Goal: Information Seeking & Learning: Learn about a topic

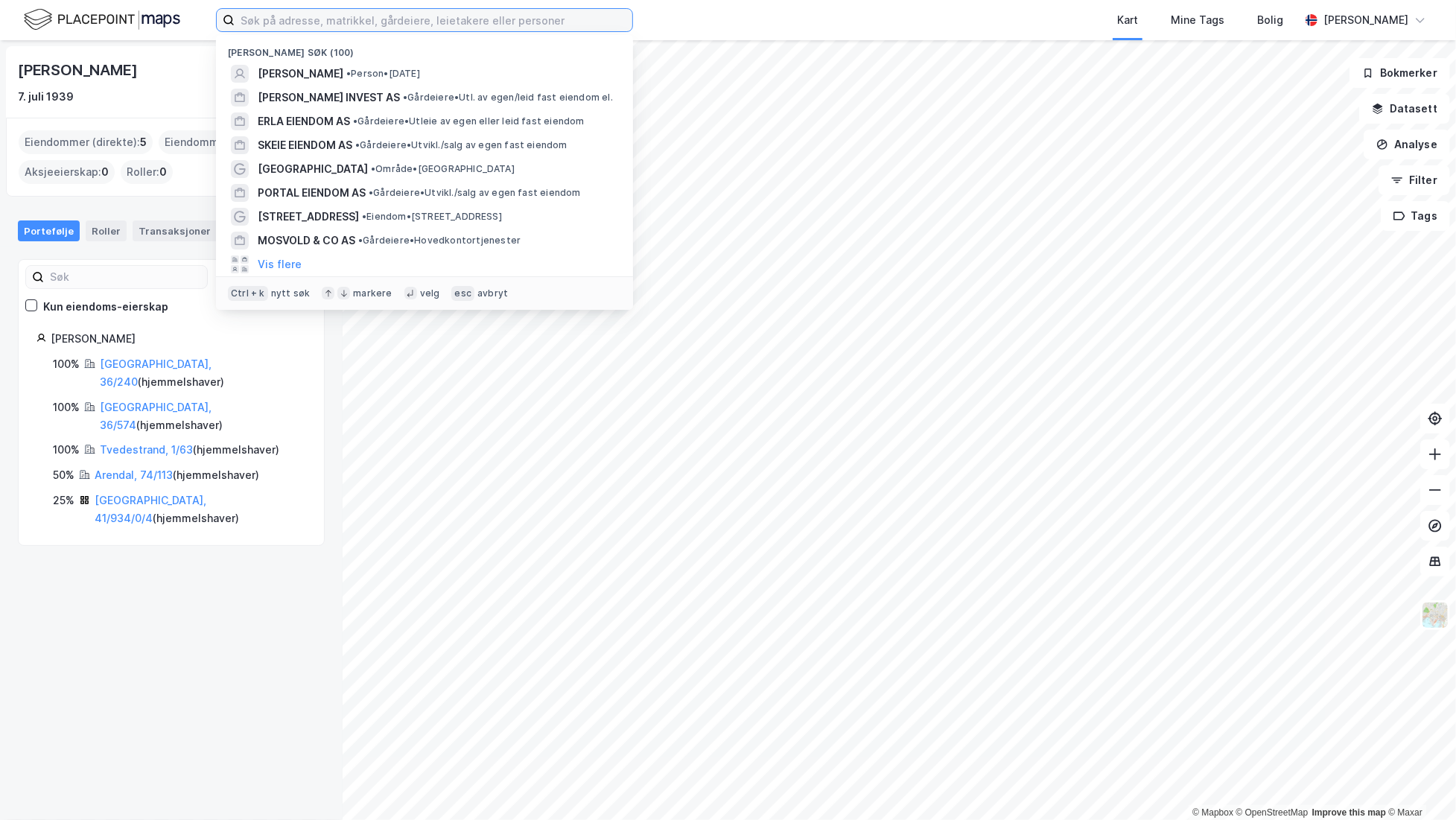
click at [321, 15] on input at bounding box center [434, 20] width 398 height 22
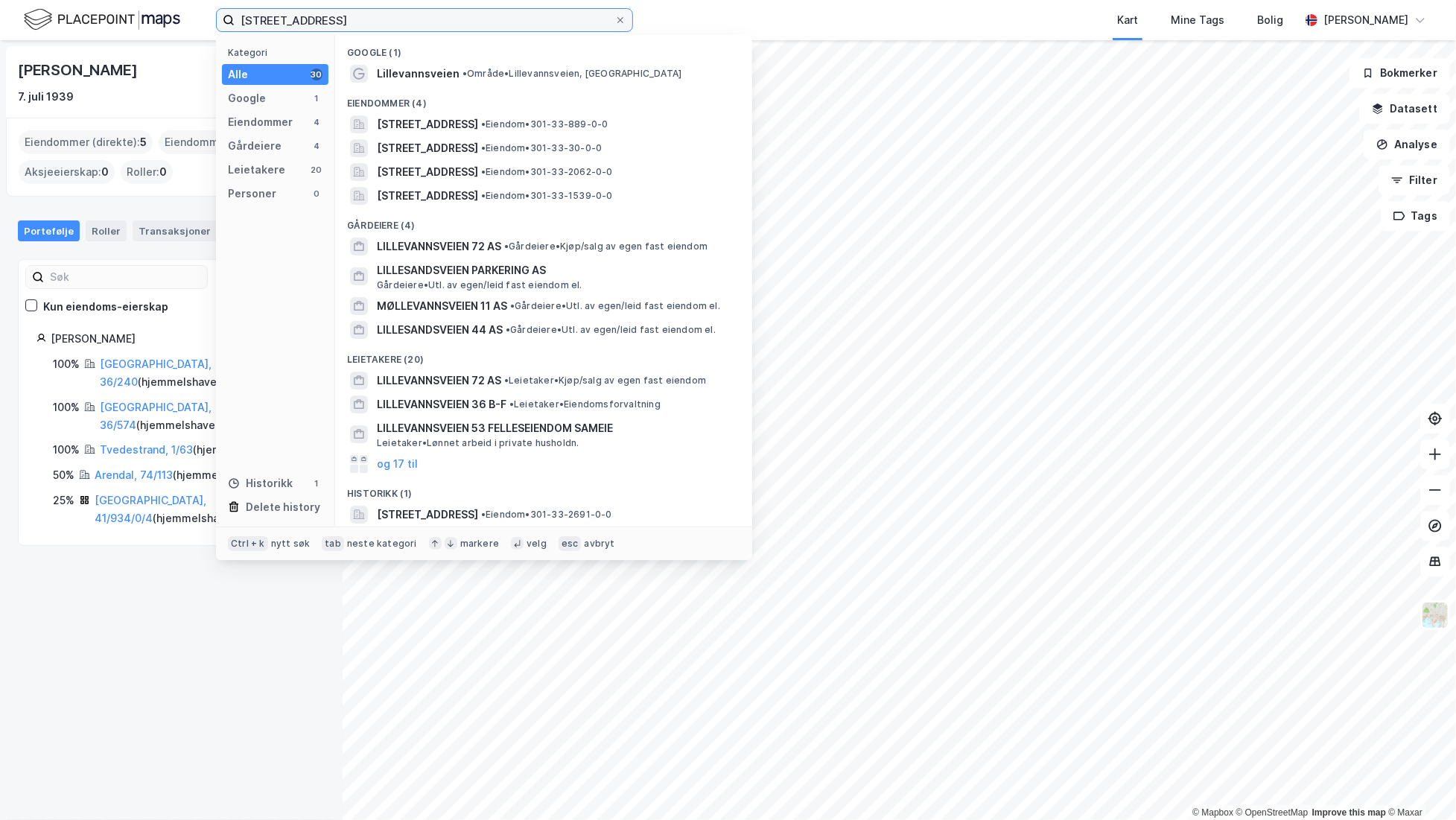
type input "[STREET_ADDRESS]"
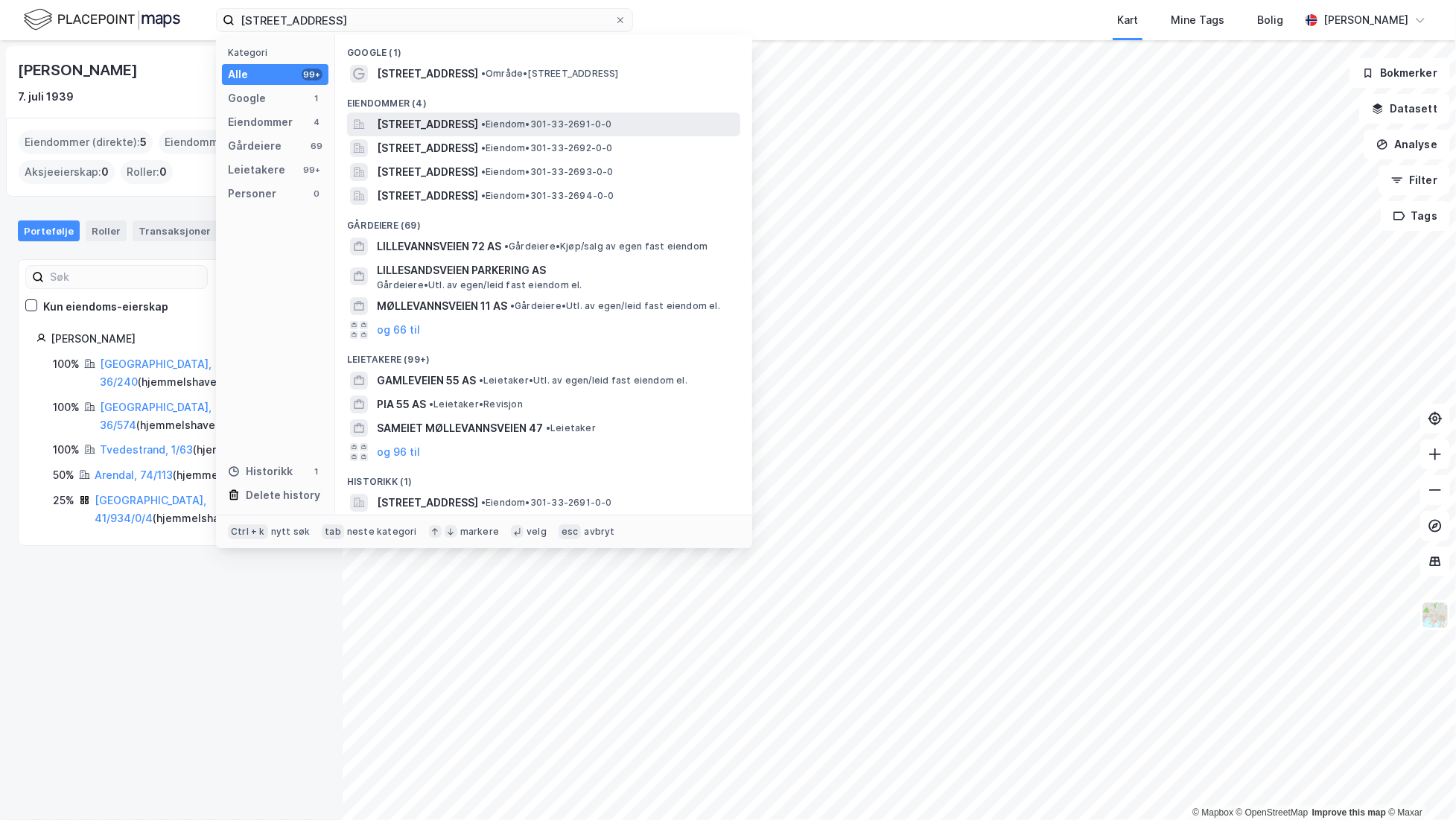
click at [453, 128] on span "[STREET_ADDRESS]" at bounding box center [428, 124] width 101 height 18
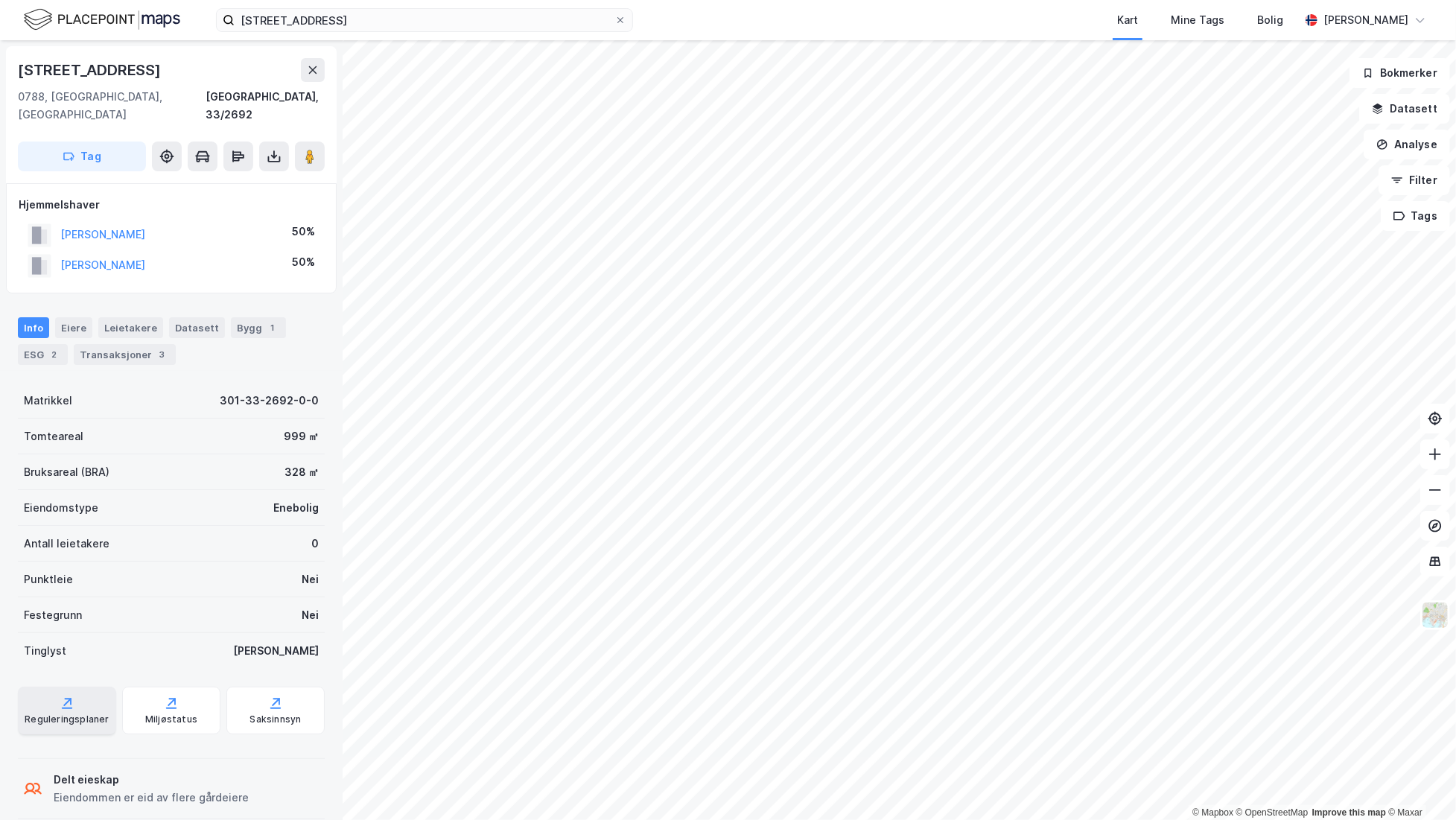
scroll to position [3, 0]
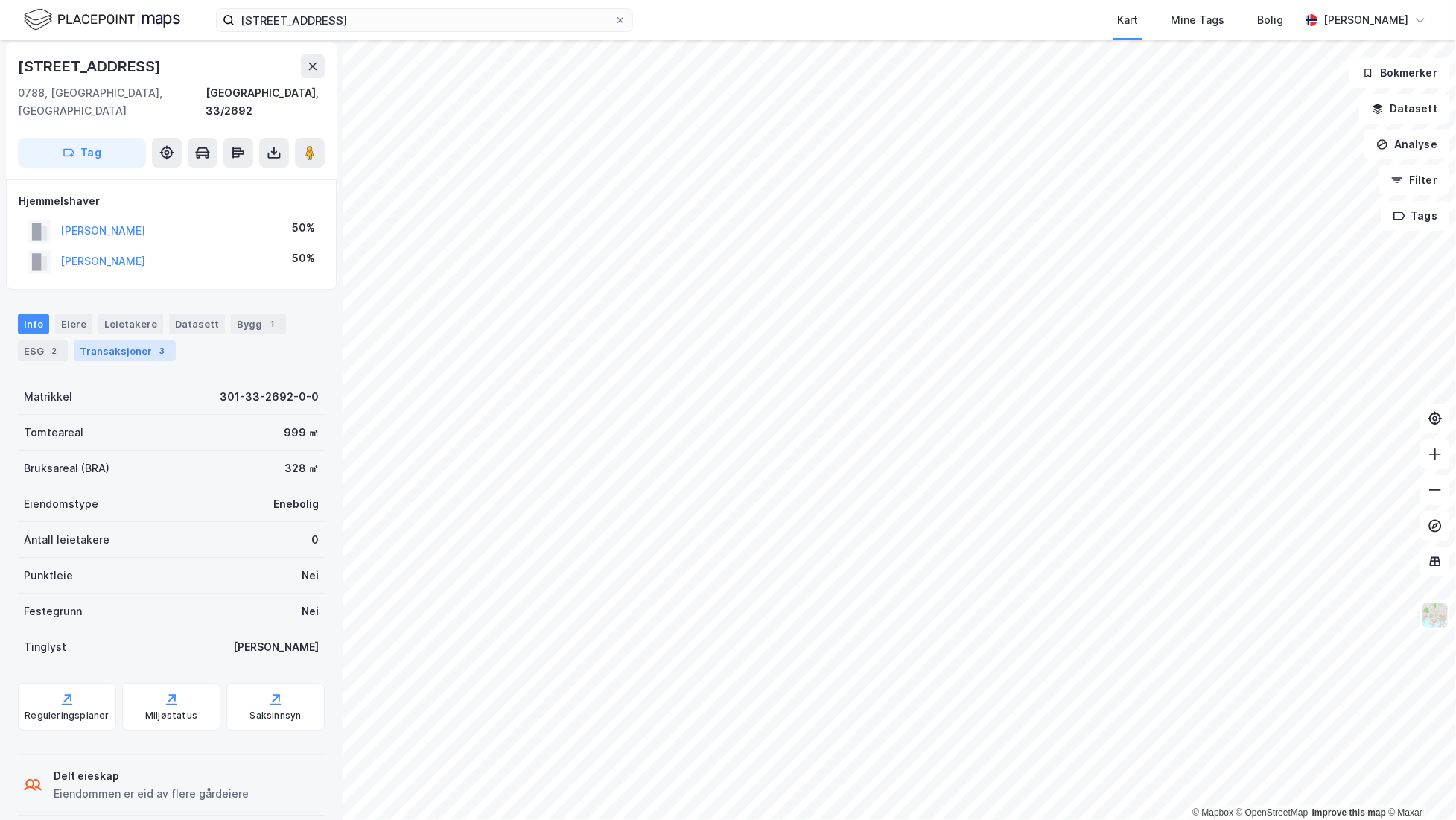
click at [112, 341] on div "Transaksjoner 3" at bounding box center [124, 351] width 102 height 21
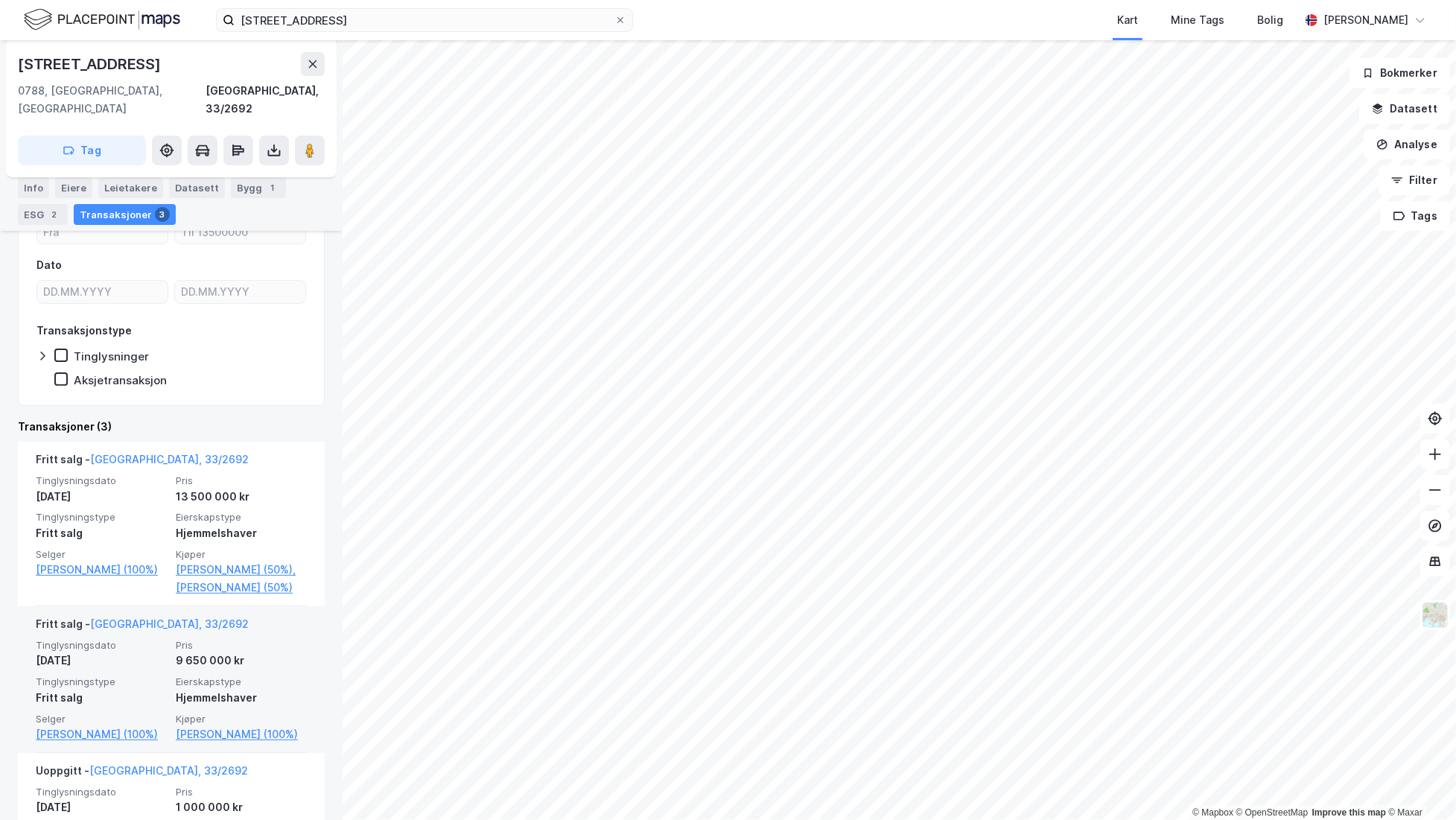
scroll to position [201, 0]
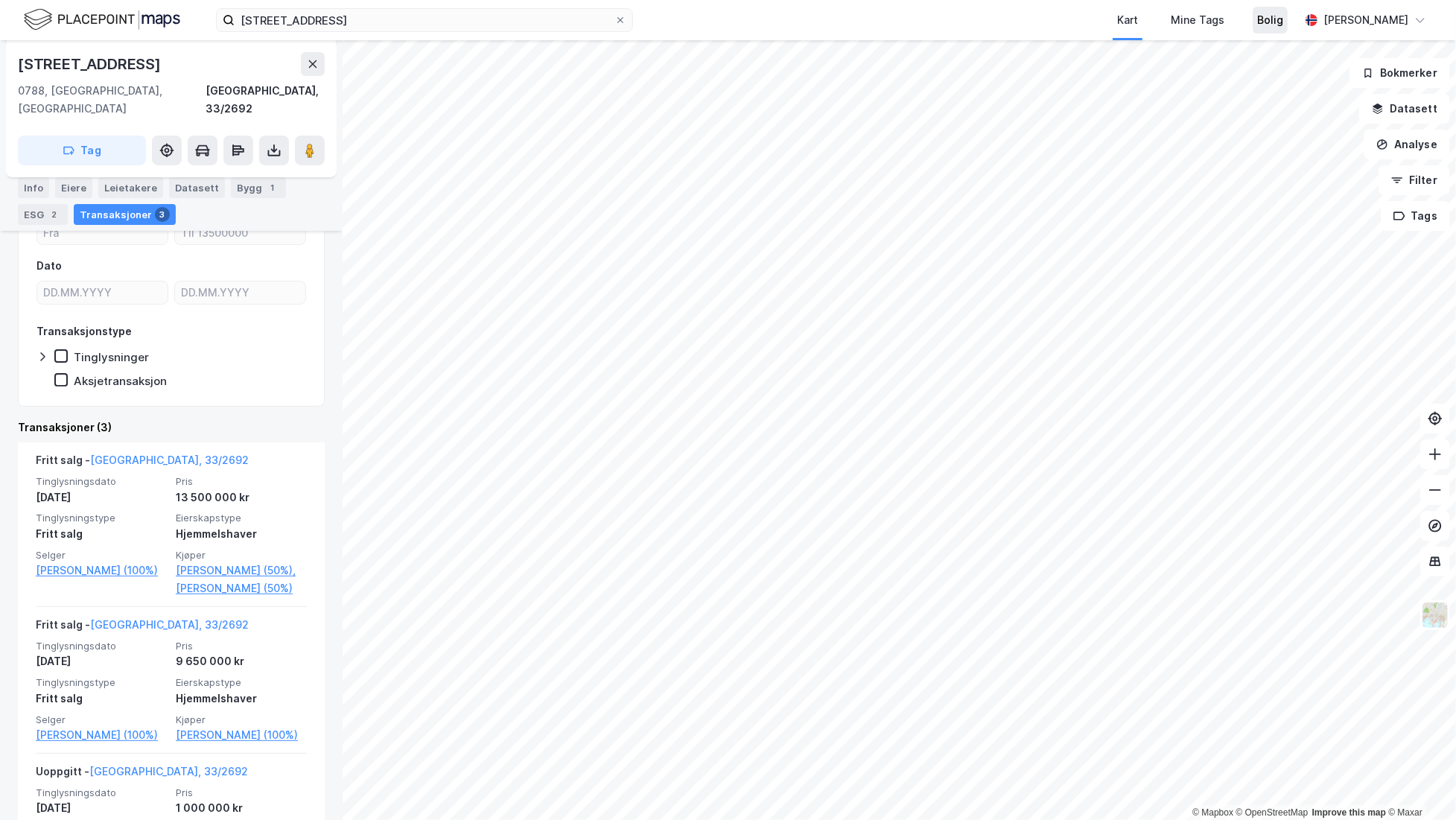
click at [1252, 9] on div "Bolig" at bounding box center [1269, 20] width 35 height 27
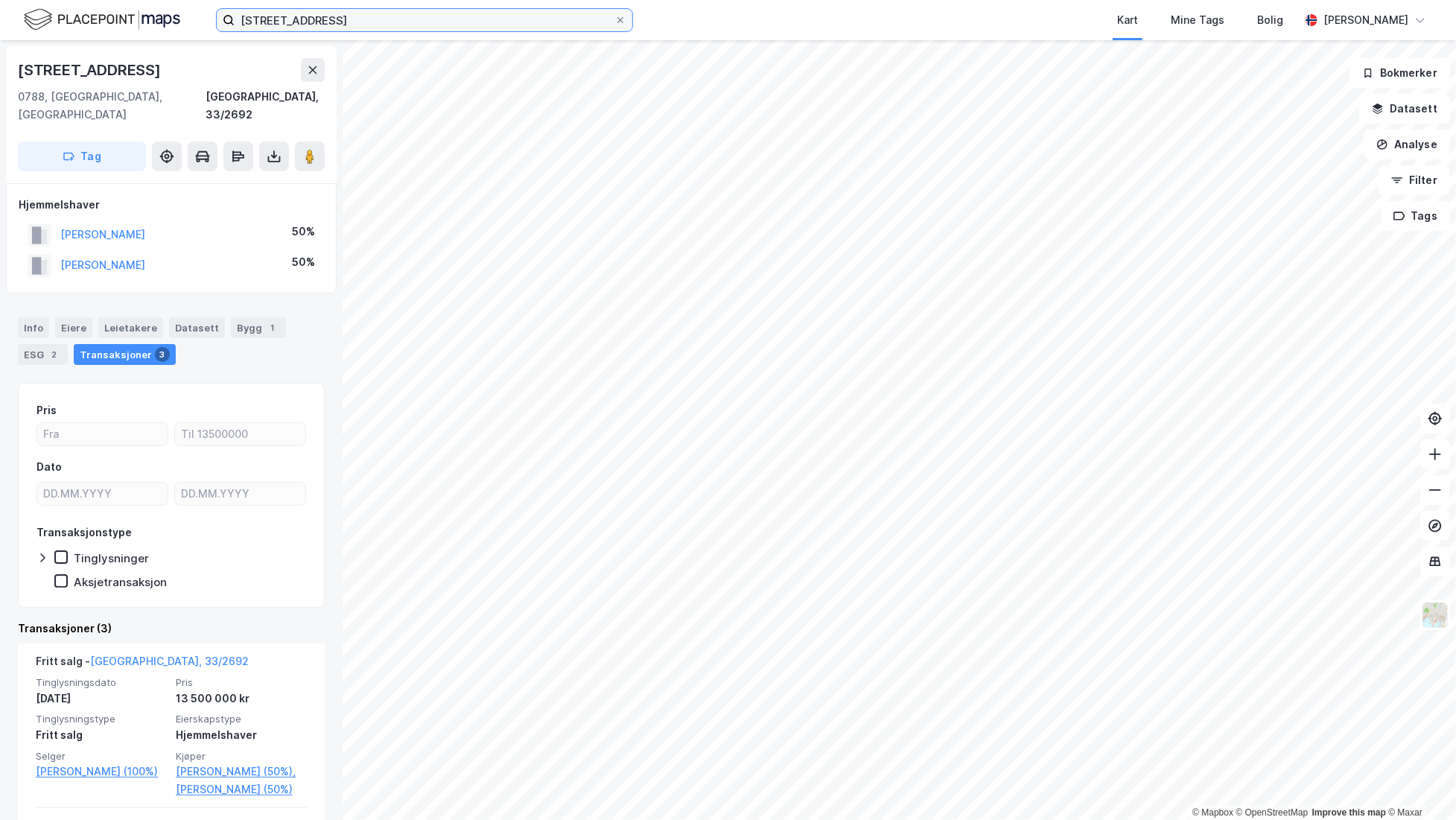
click at [365, 21] on input "[STREET_ADDRESS]" at bounding box center [424, 20] width 379 height 22
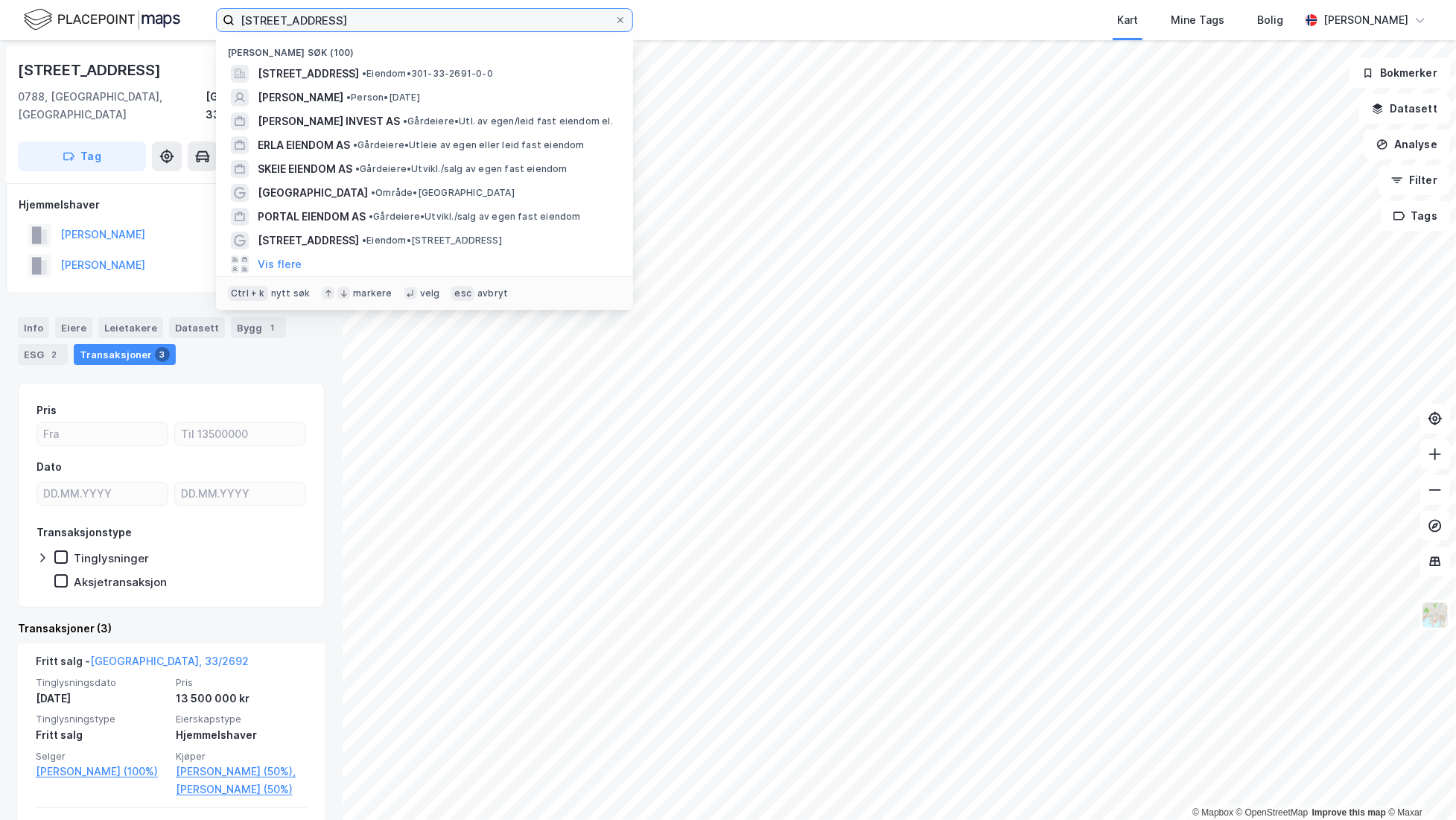
click at [366, 20] on input "[STREET_ADDRESS]" at bounding box center [424, 20] width 379 height 22
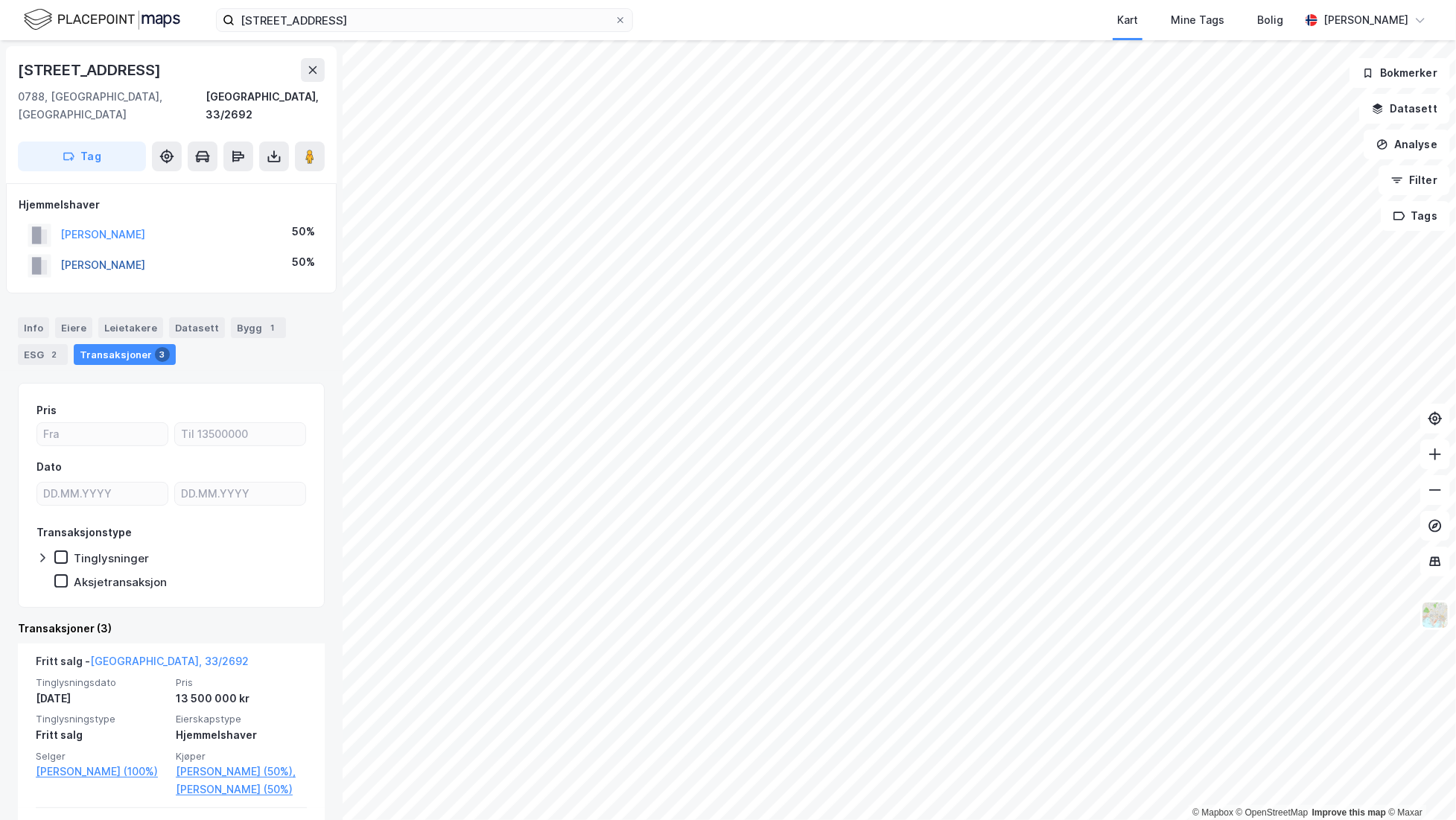
click at [0, 0] on button "[PERSON_NAME]" at bounding box center [0, 0] width 0 height 0
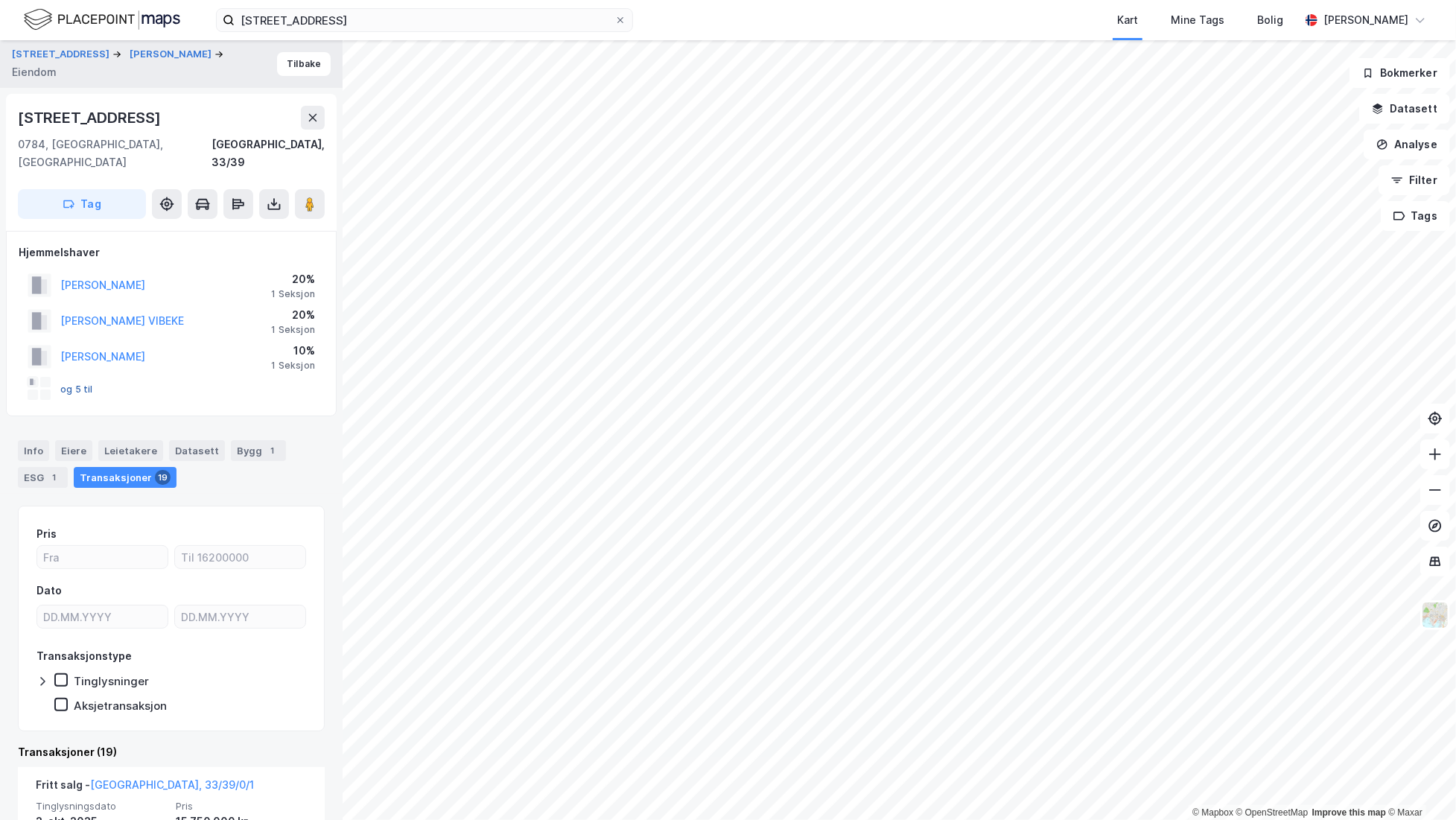
click at [0, 0] on button "og 5 til" at bounding box center [0, 0] width 0 height 0
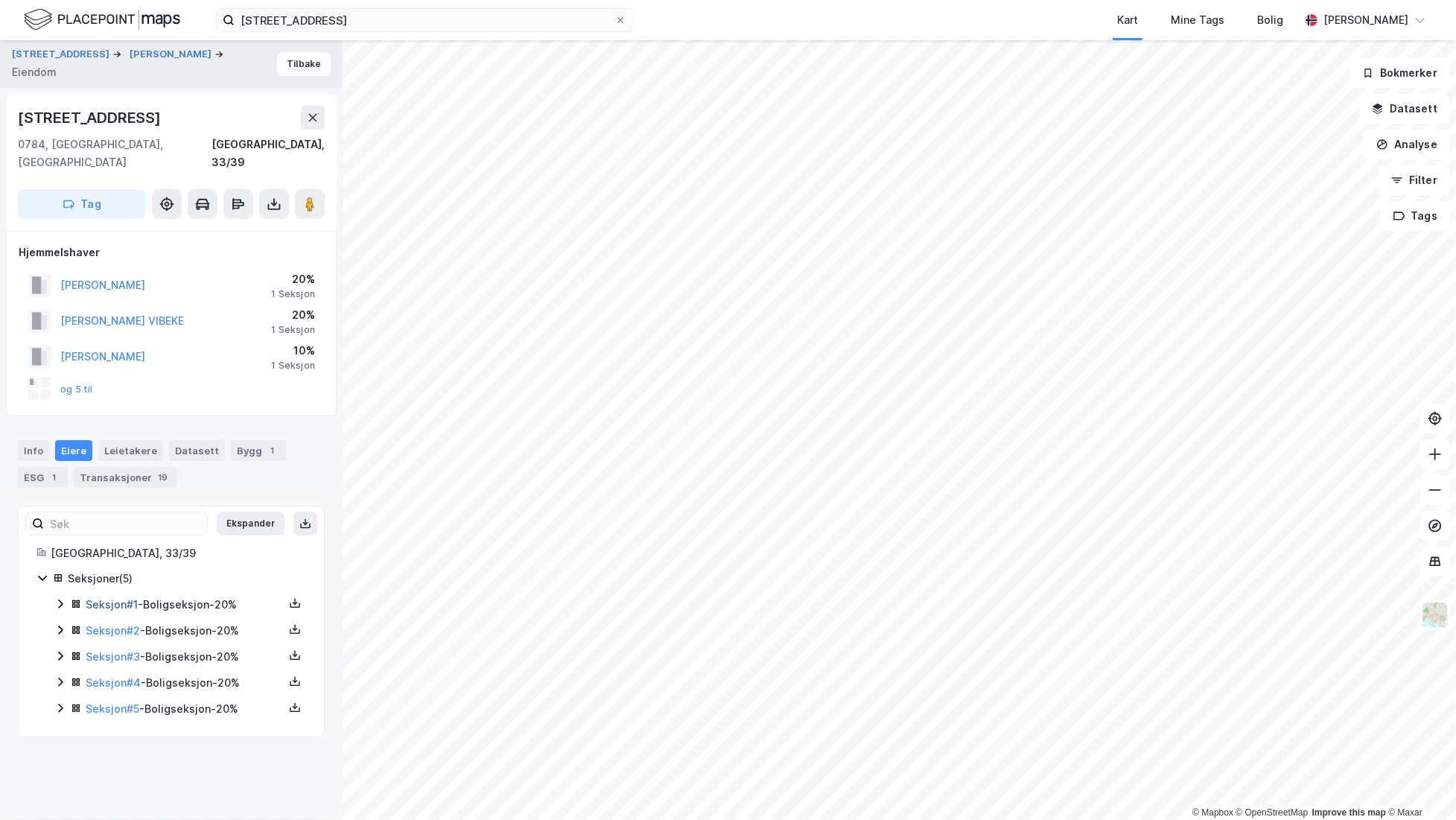
click at [101, 599] on link "Seksjon # 1" at bounding box center [112, 604] width 52 height 13
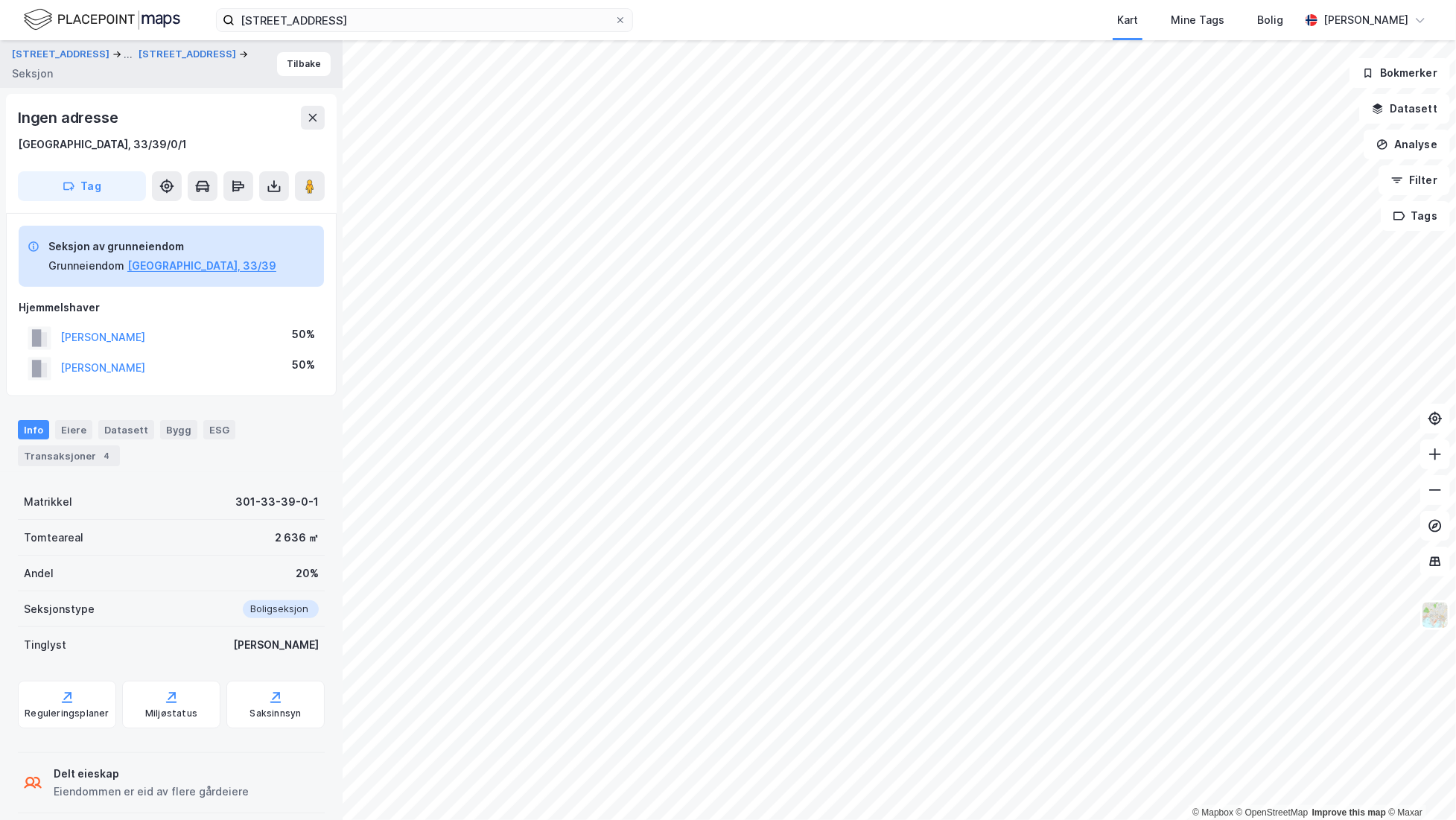
scroll to position [16, 0]
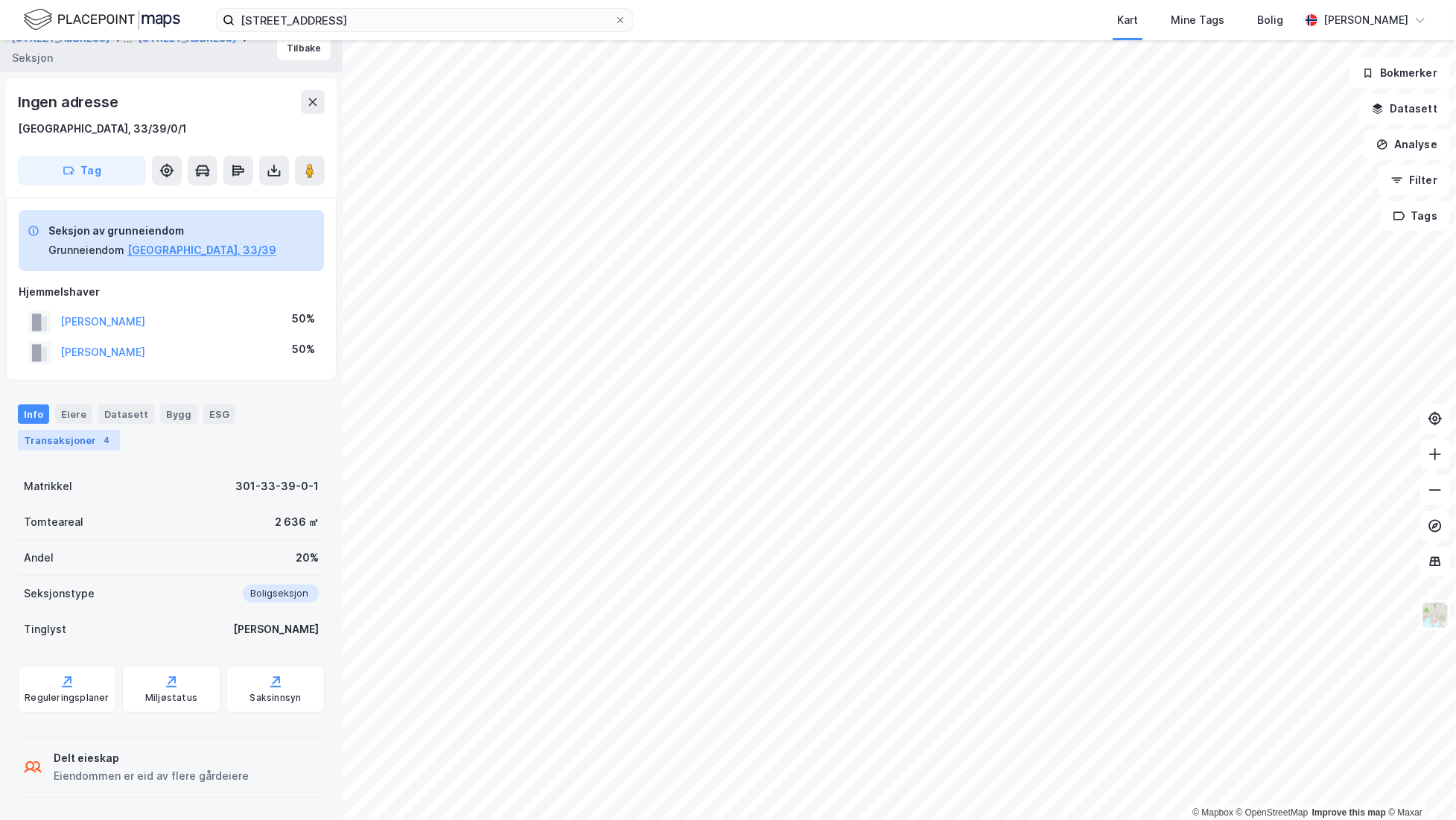
click at [74, 440] on div "Transaksjoner 4" at bounding box center [68, 440] width 102 height 21
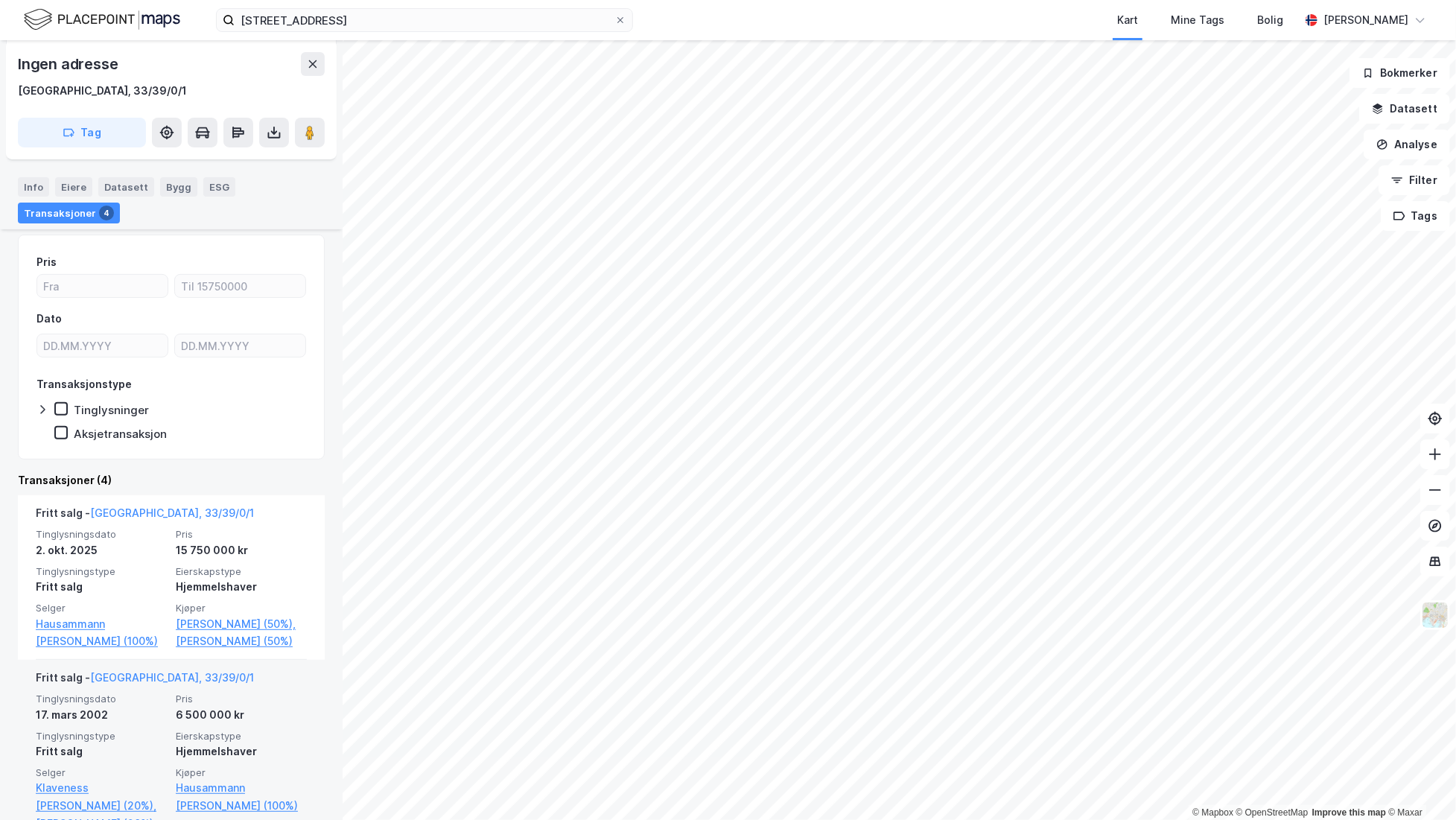
scroll to position [257, 0]
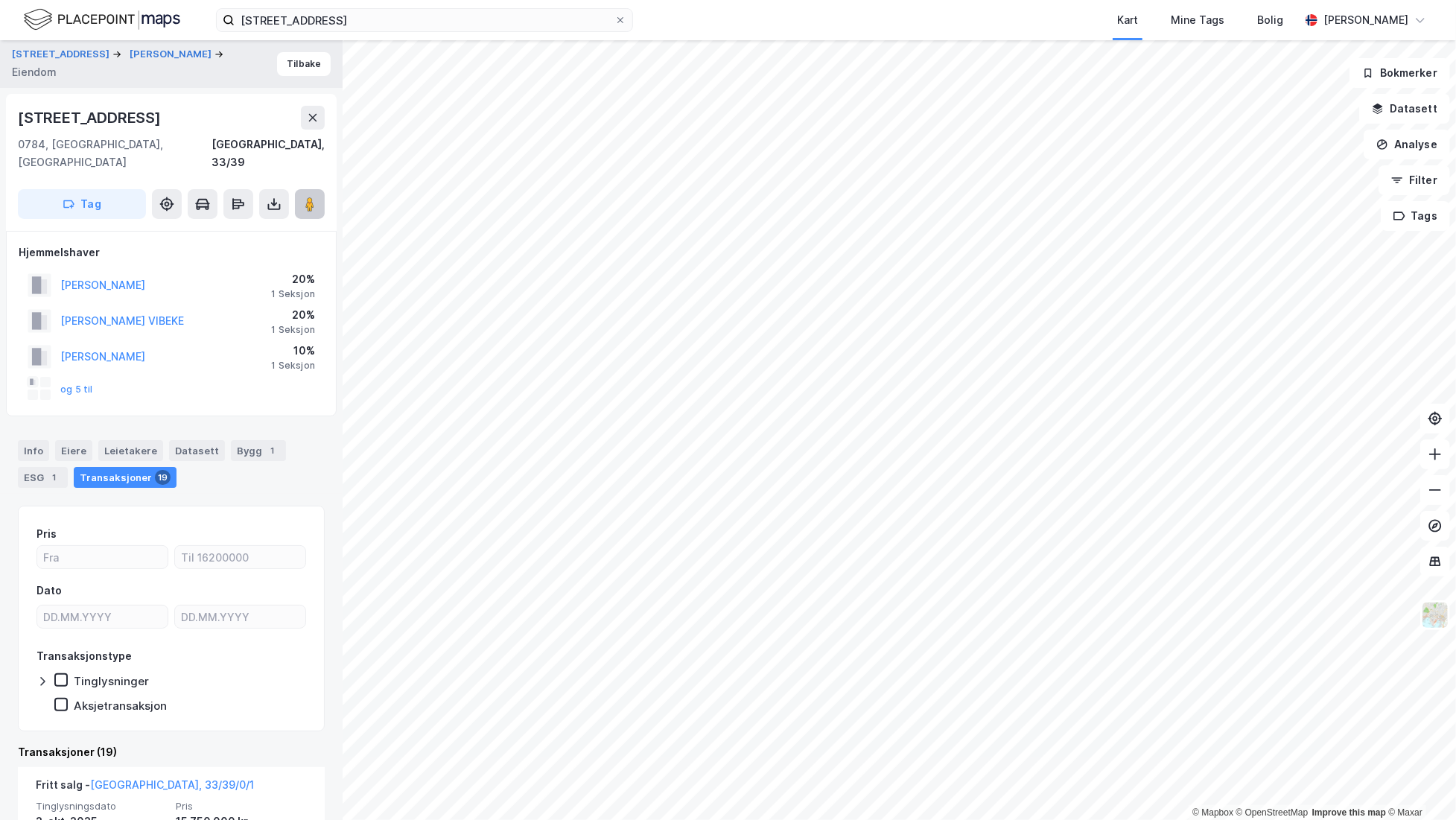
click at [311, 197] on image at bounding box center [309, 205] width 9 height 15
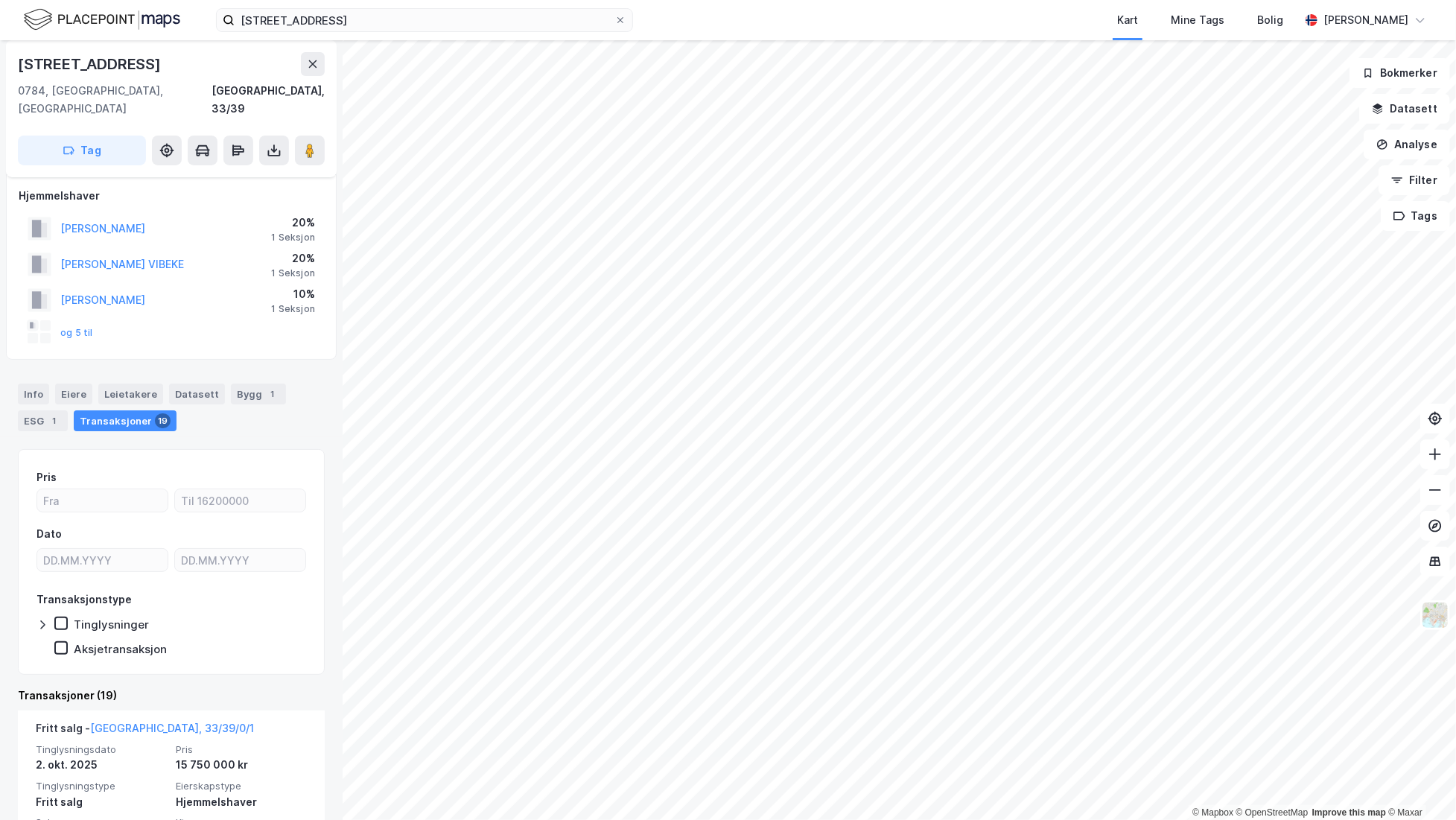
scroll to position [55, 0]
click at [112, 412] on div "Transaksjoner 19" at bounding box center [125, 422] width 103 height 21
click at [79, 322] on div "og 5 til" at bounding box center [61, 334] width 66 height 24
click at [0, 0] on button "og 5 til" at bounding box center [0, 0] width 0 height 0
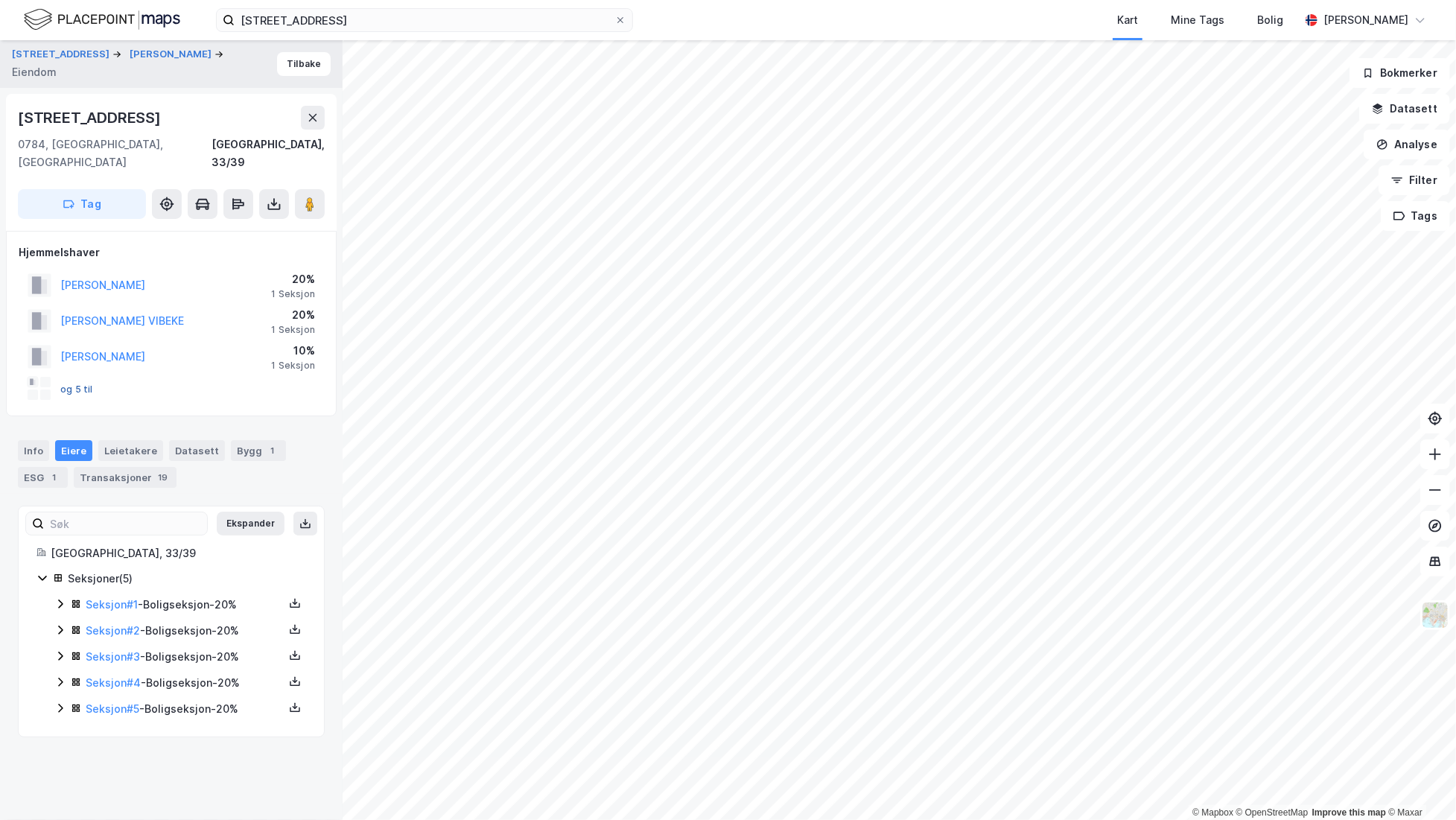
click at [0, 0] on button "og 5 til" at bounding box center [0, 0] width 0 height 0
click at [57, 599] on icon at bounding box center [60, 604] width 12 height 12
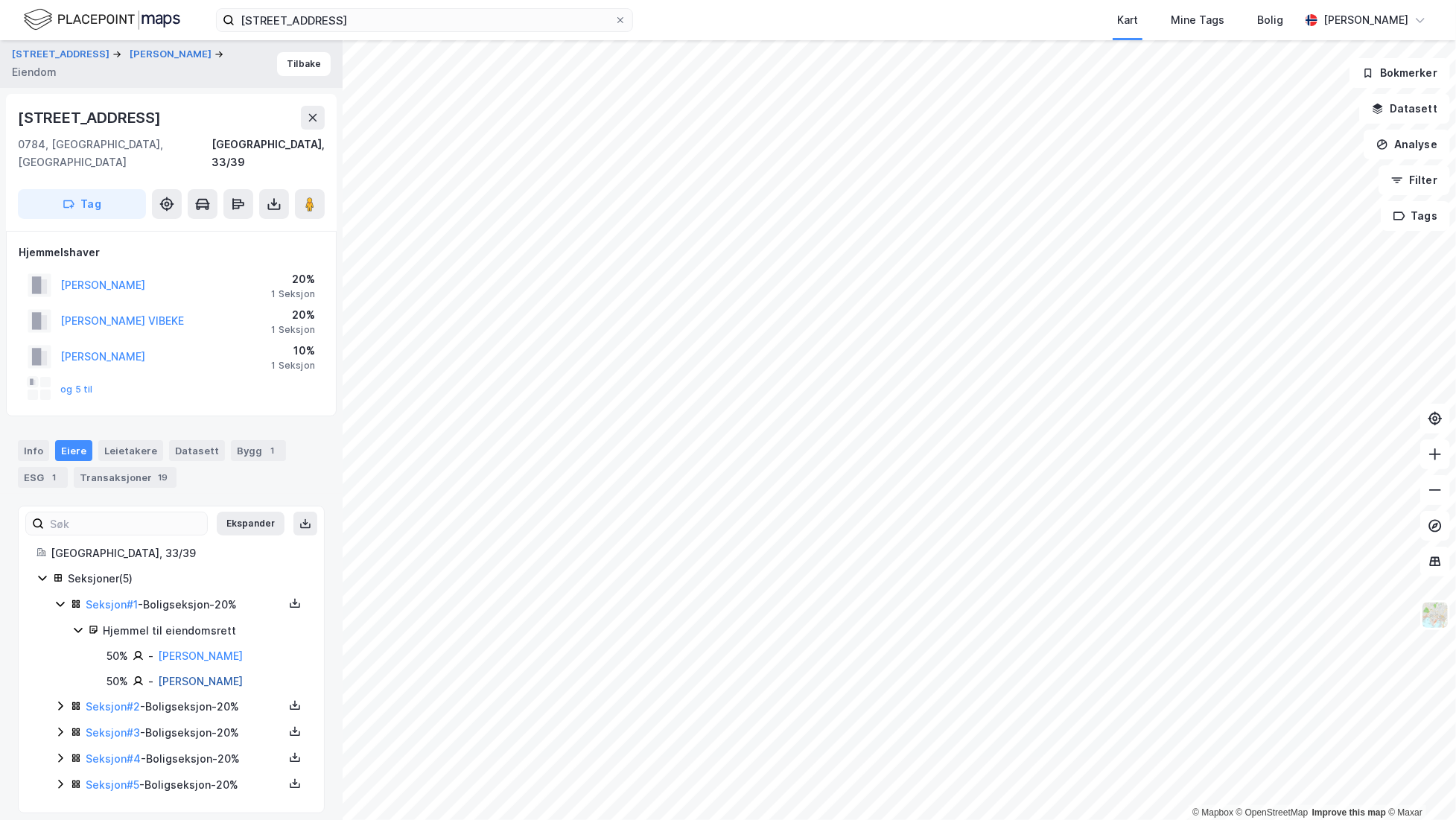
click at [210, 675] on link "[PERSON_NAME]" at bounding box center [200, 681] width 85 height 13
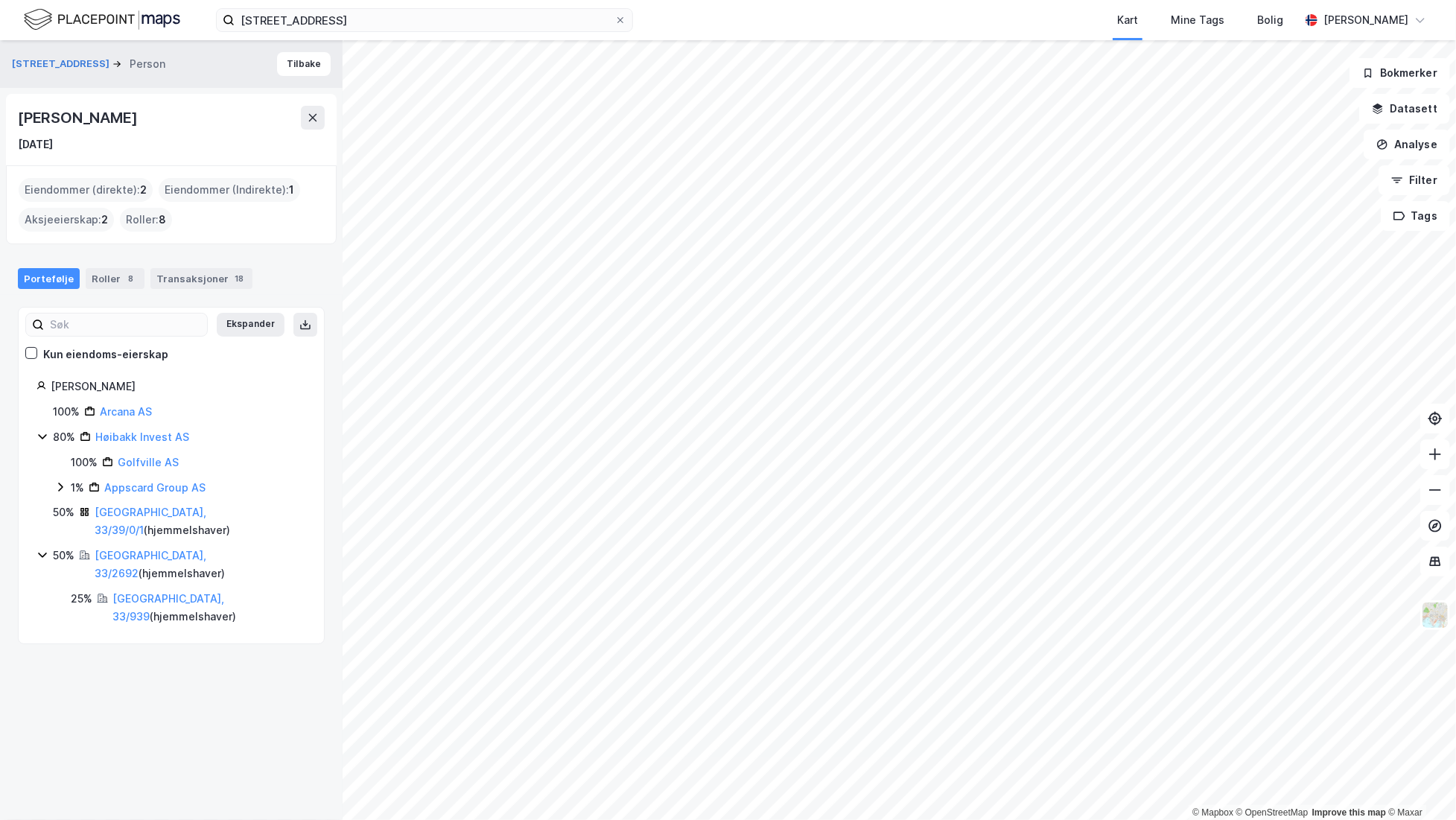
click at [39, 438] on icon at bounding box center [42, 436] width 12 height 12
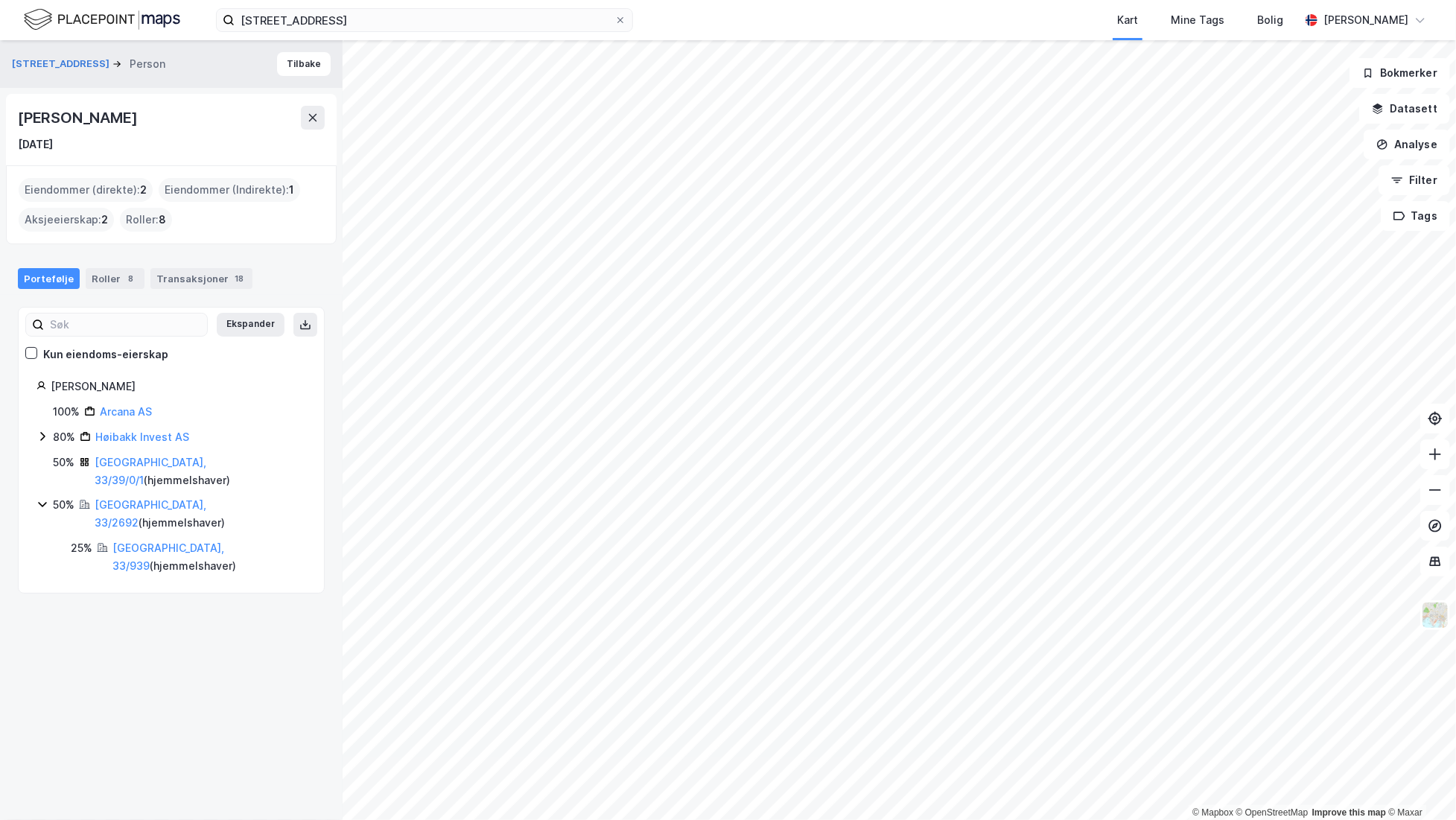
click at [39, 438] on icon at bounding box center [42, 436] width 12 height 12
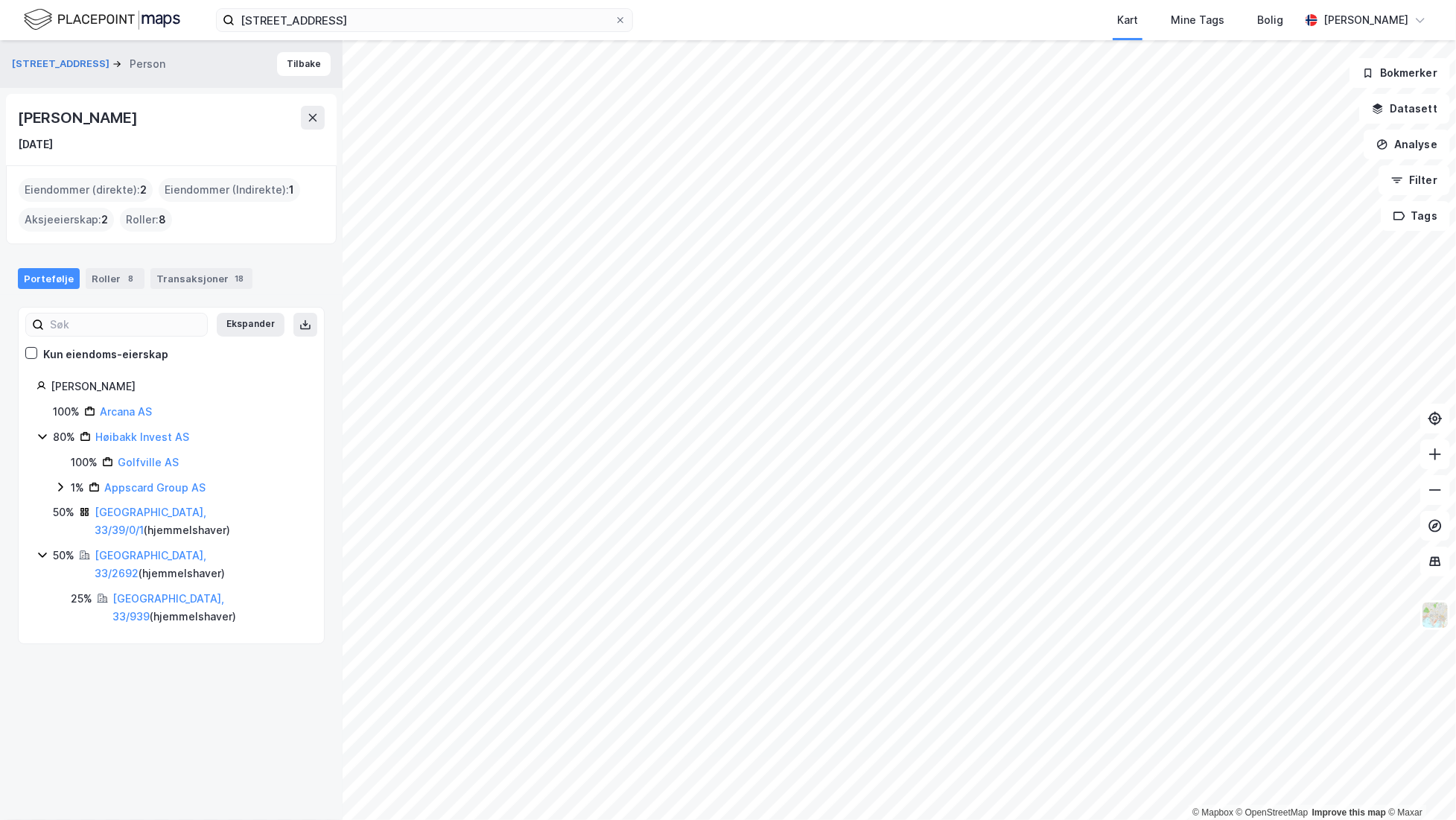
click at [58, 483] on icon at bounding box center [60, 487] width 4 height 9
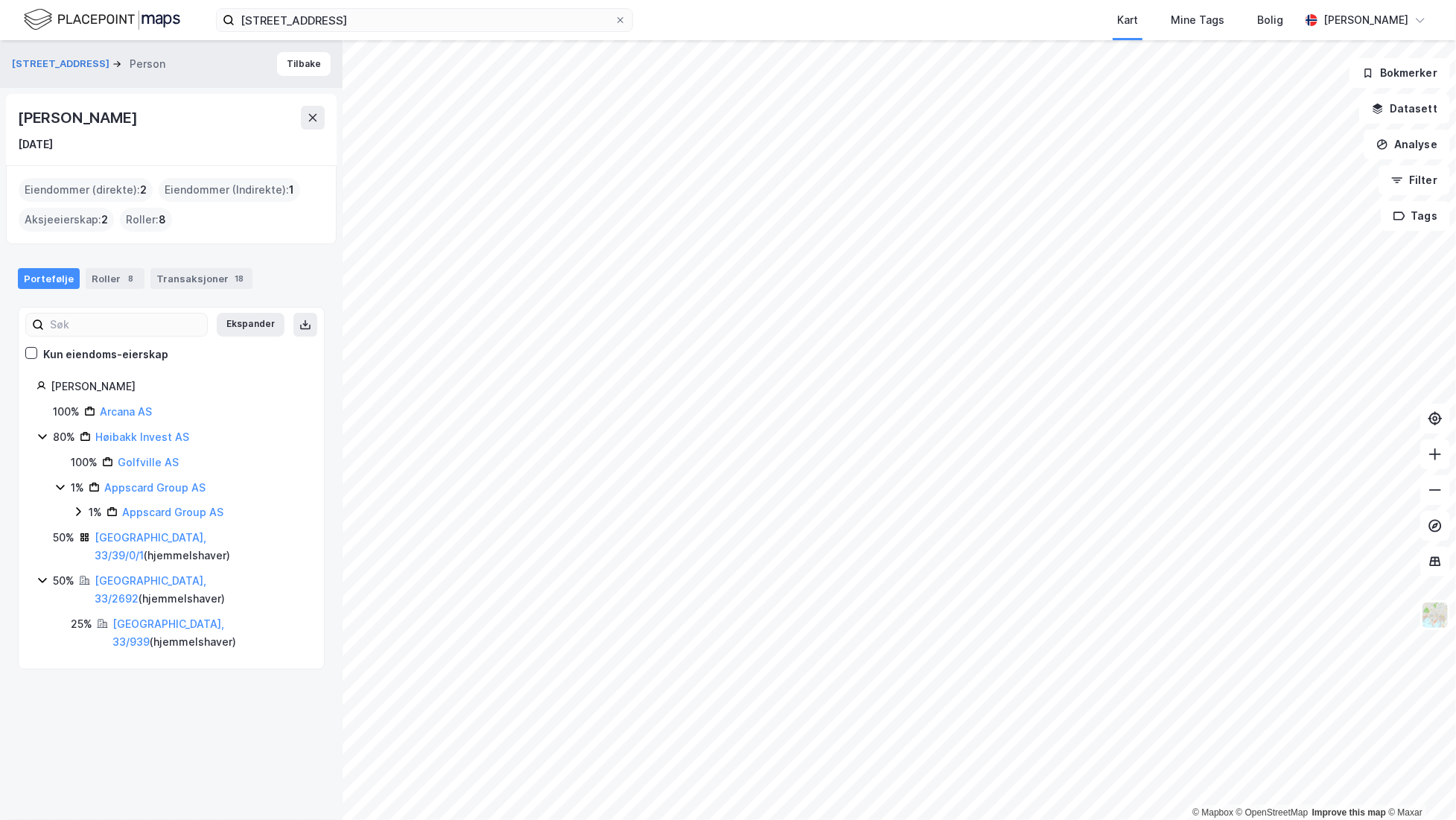
click at [76, 504] on div "1% Appscard Group AS" at bounding box center [188, 512] width 234 height 18
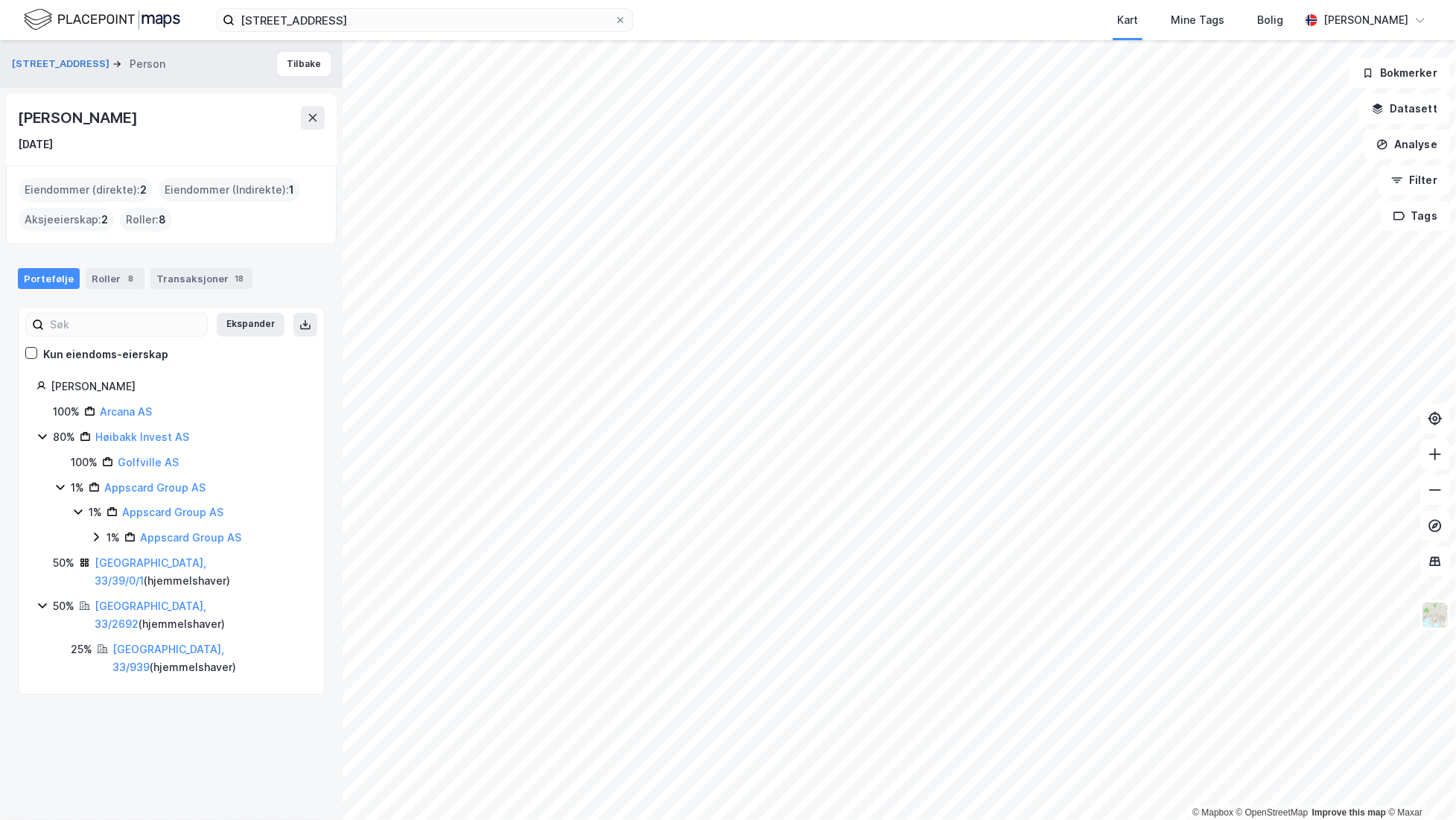
click at [99, 538] on icon at bounding box center [96, 537] width 12 height 12
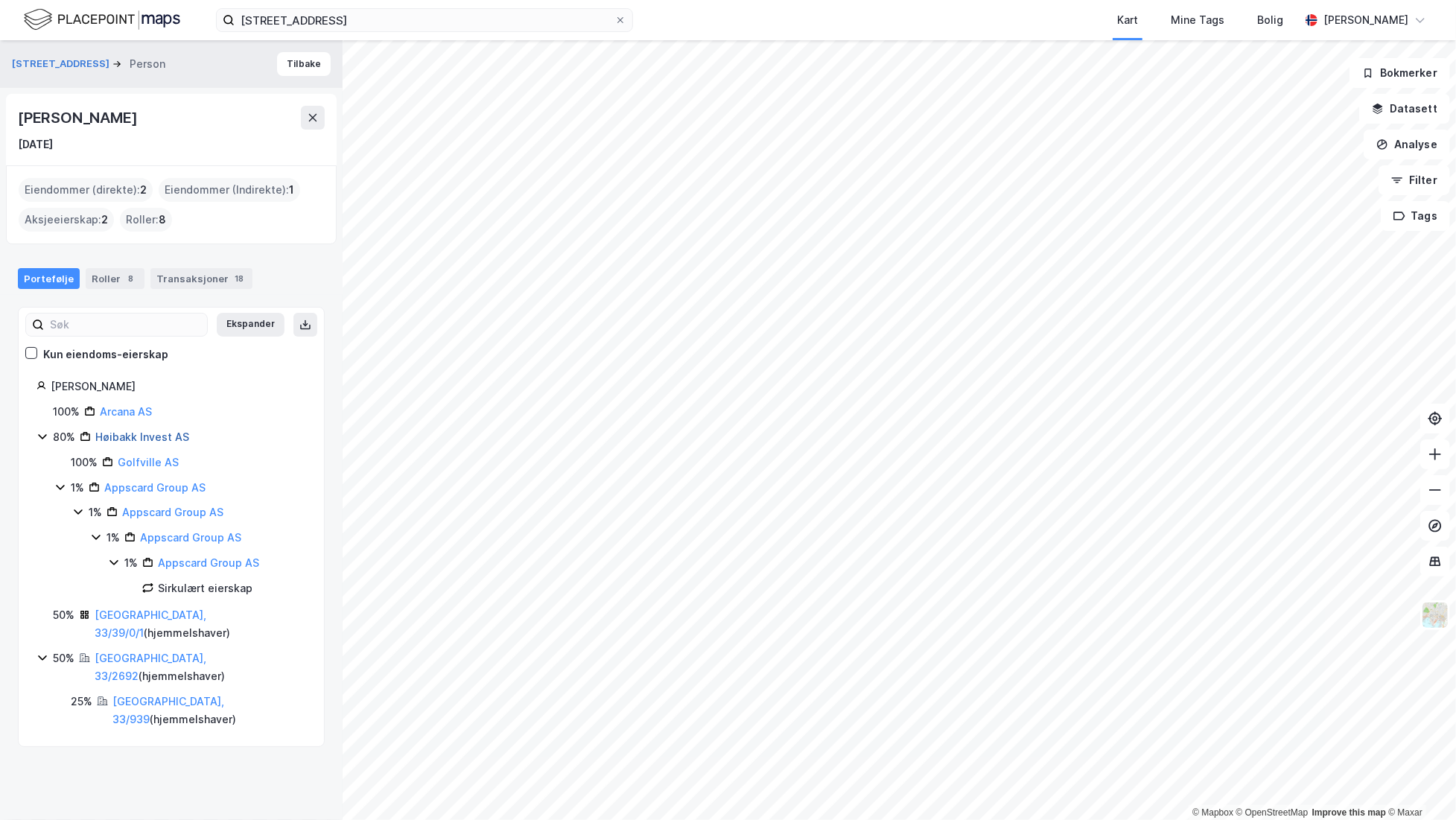
click at [101, 436] on link "Høibakk Invest AS" at bounding box center [142, 436] width 94 height 13
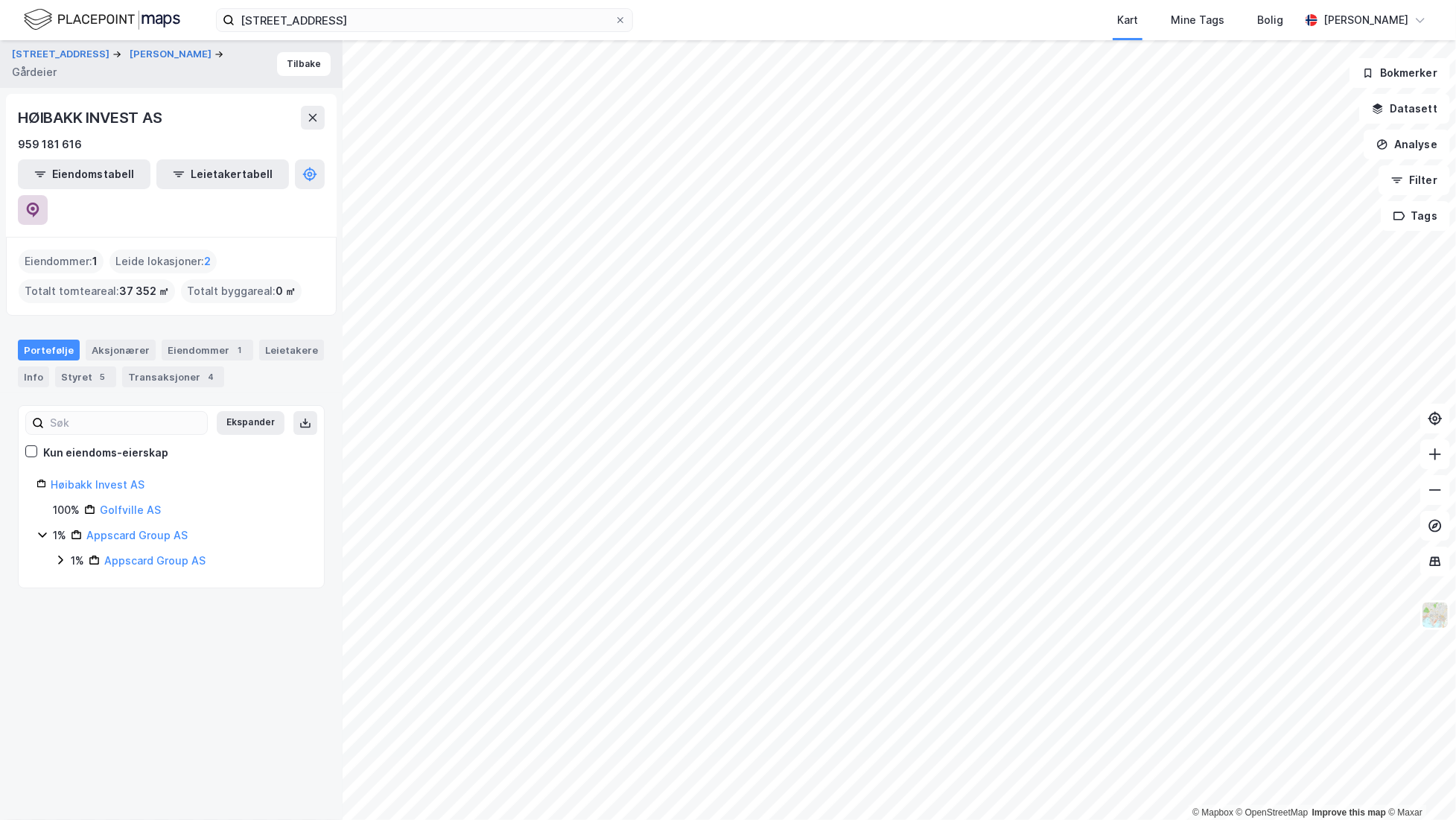
click at [41, 203] on icon at bounding box center [33, 210] width 15 height 15
click at [192, 340] on div "Eiendommer 1" at bounding box center [207, 350] width 91 height 21
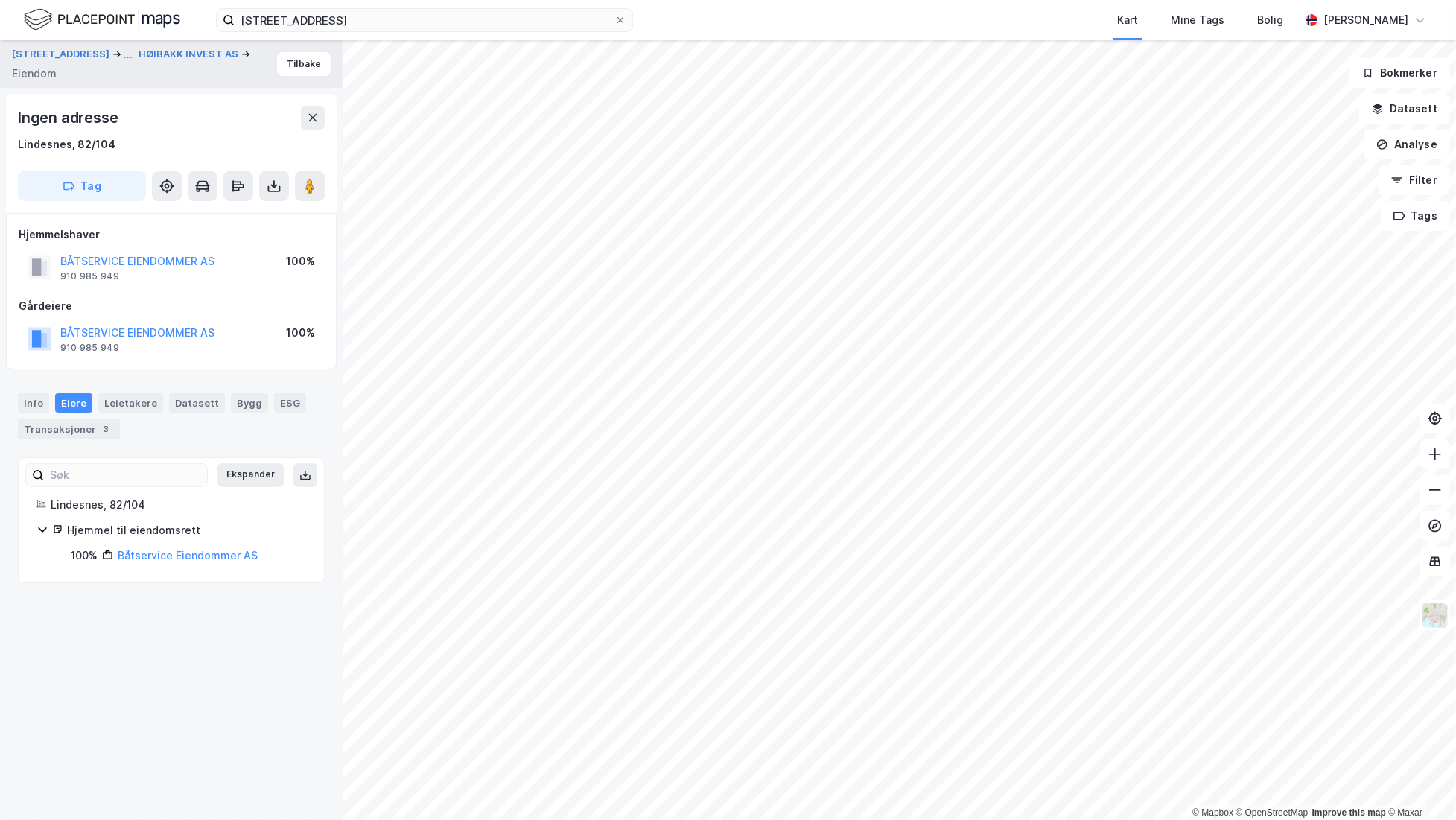
click at [198, 539] on div "Hjemmel til eiendomsrett 100% Båtservice Eiendommer AS" at bounding box center [171, 543] width 270 height 43
click at [0, 0] on button "BÅTSERVICE EIENDOMMER AS" at bounding box center [0, 0] width 0 height 0
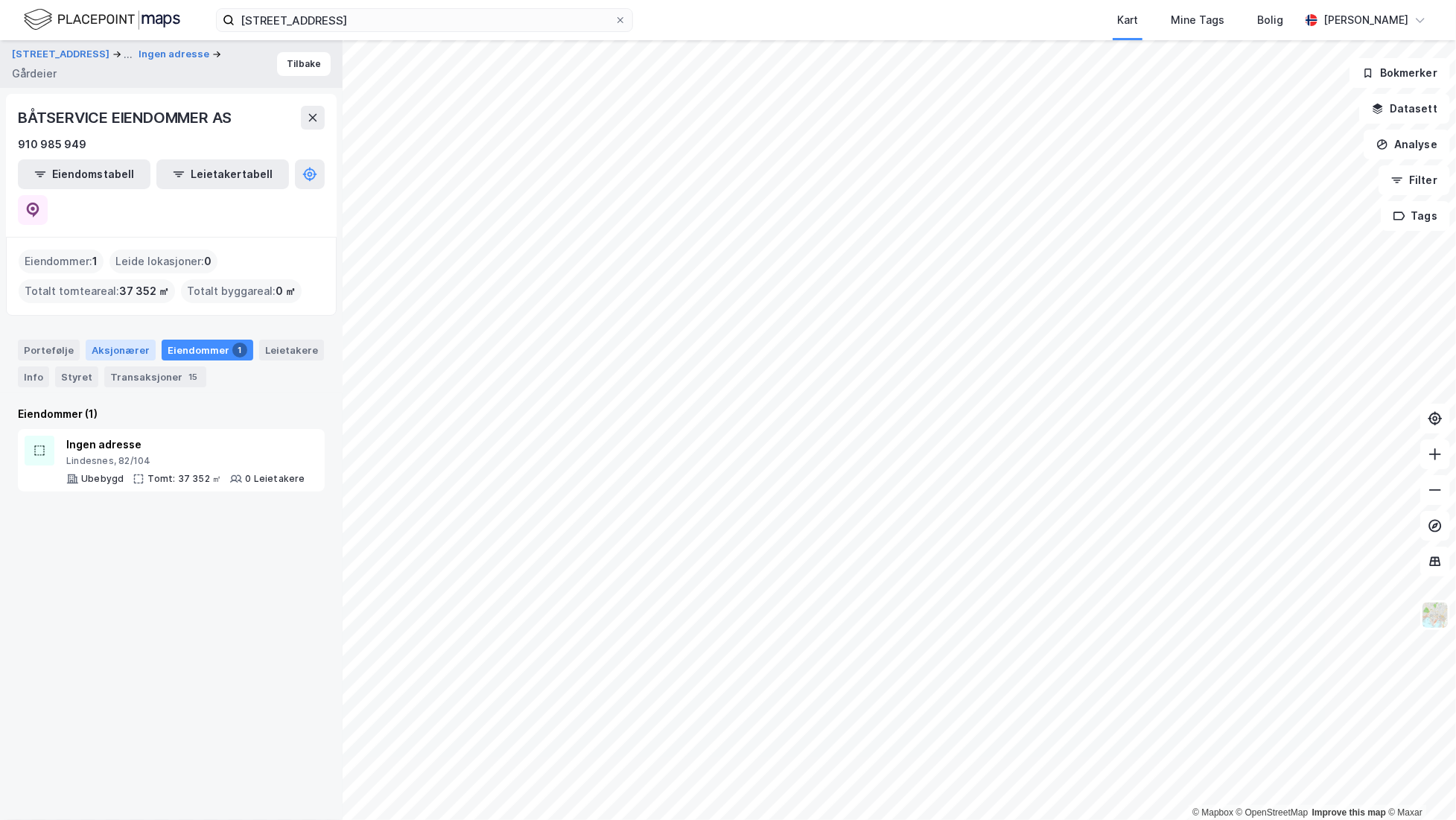
click at [111, 340] on div "Aksjonærer" at bounding box center [120, 350] width 70 height 21
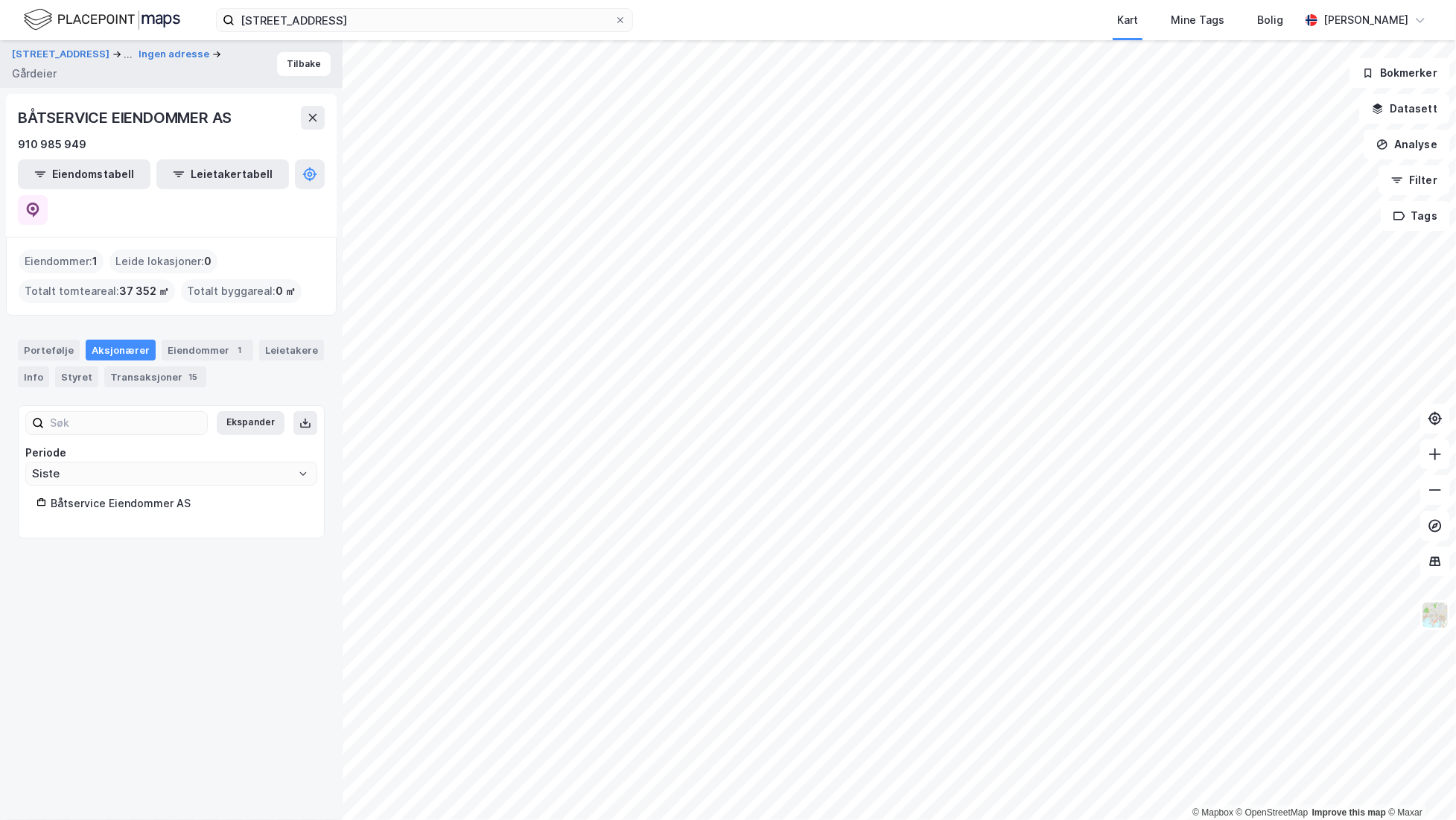
click at [172, 495] on div "Båtservice Eiendommer AS" at bounding box center [178, 503] width 255 height 18
click at [41, 203] on icon at bounding box center [33, 210] width 15 height 15
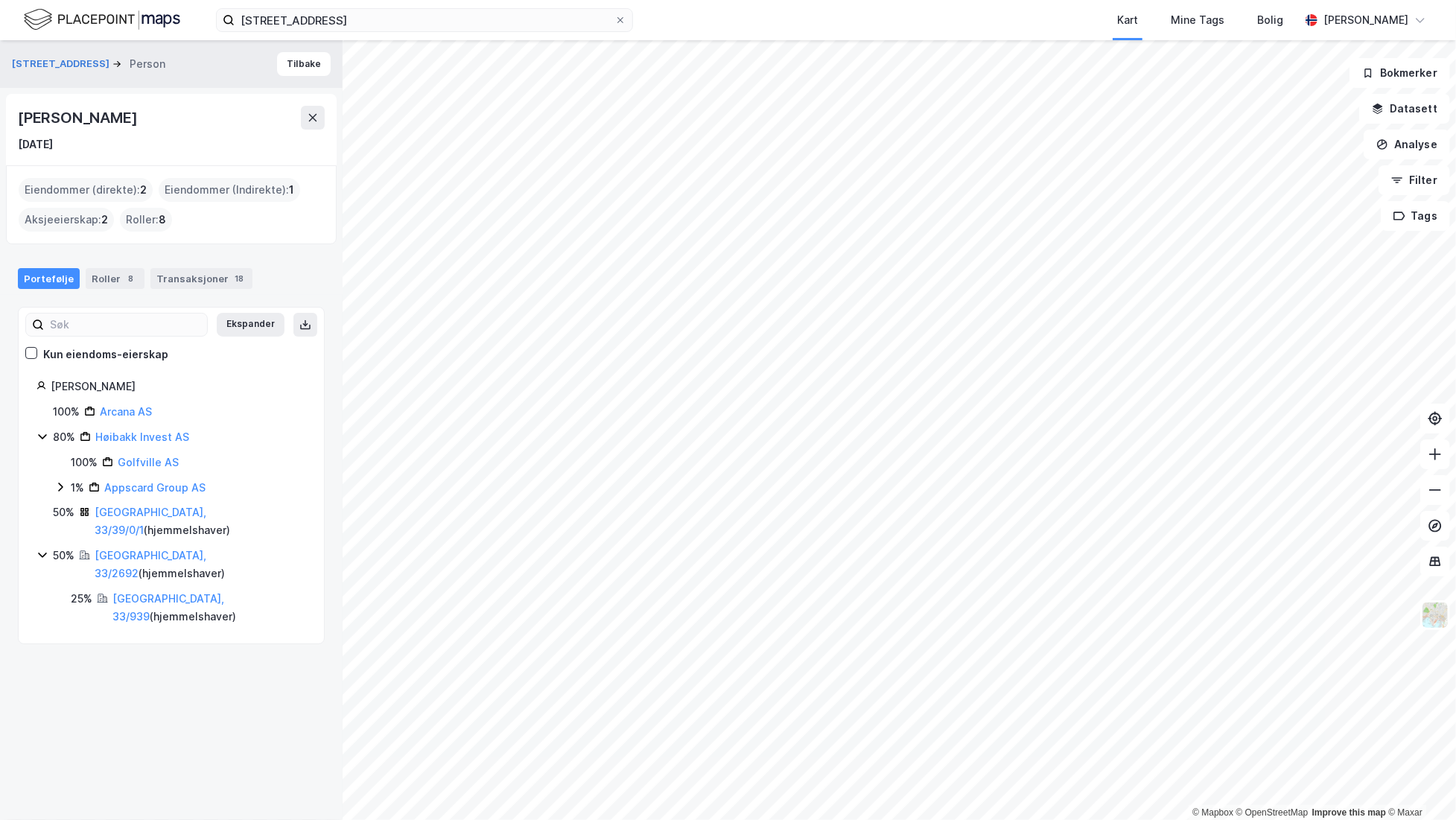
click at [43, 431] on icon at bounding box center [42, 436] width 12 height 12
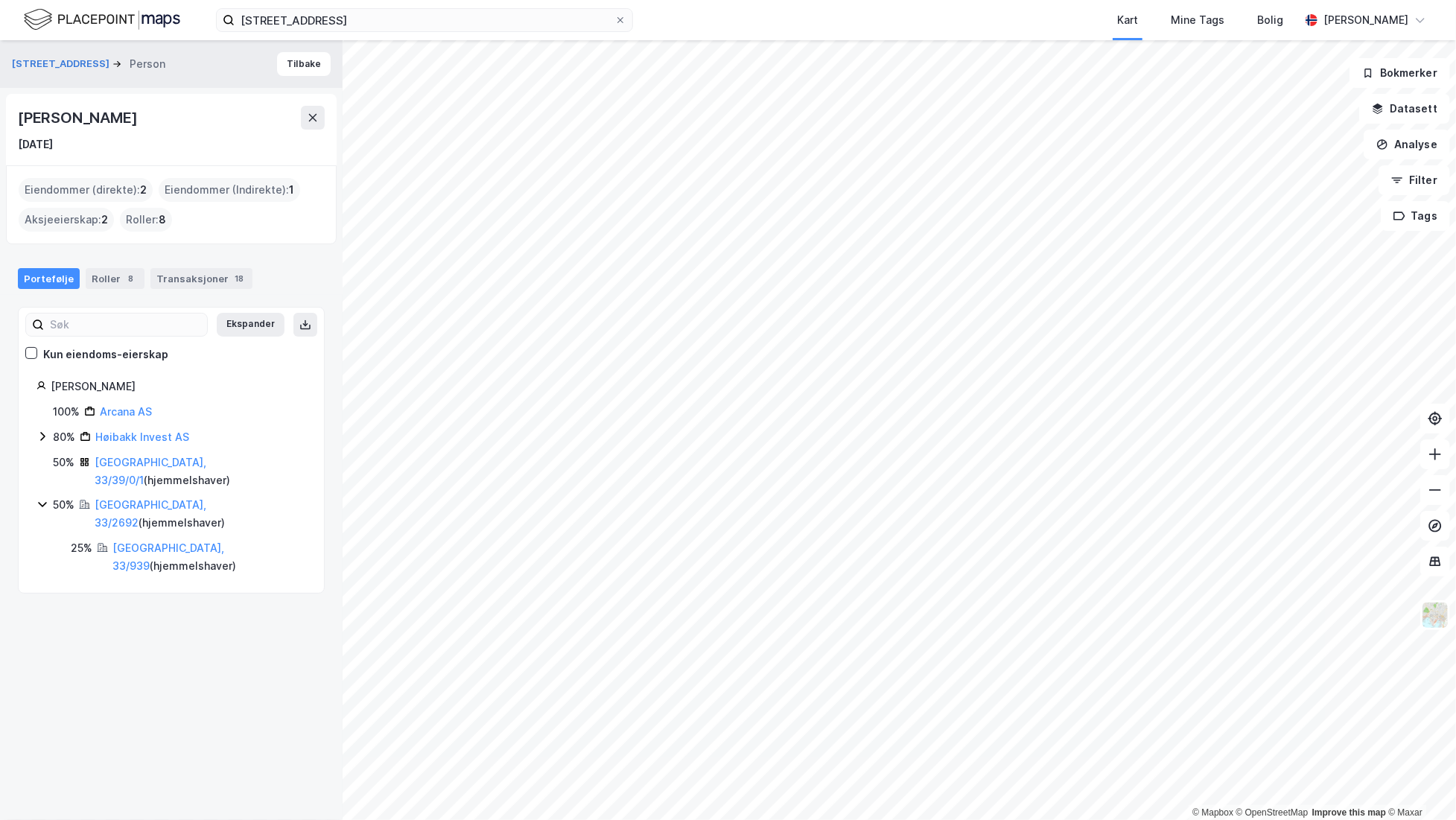
click at [43, 431] on icon at bounding box center [42, 436] width 12 height 12
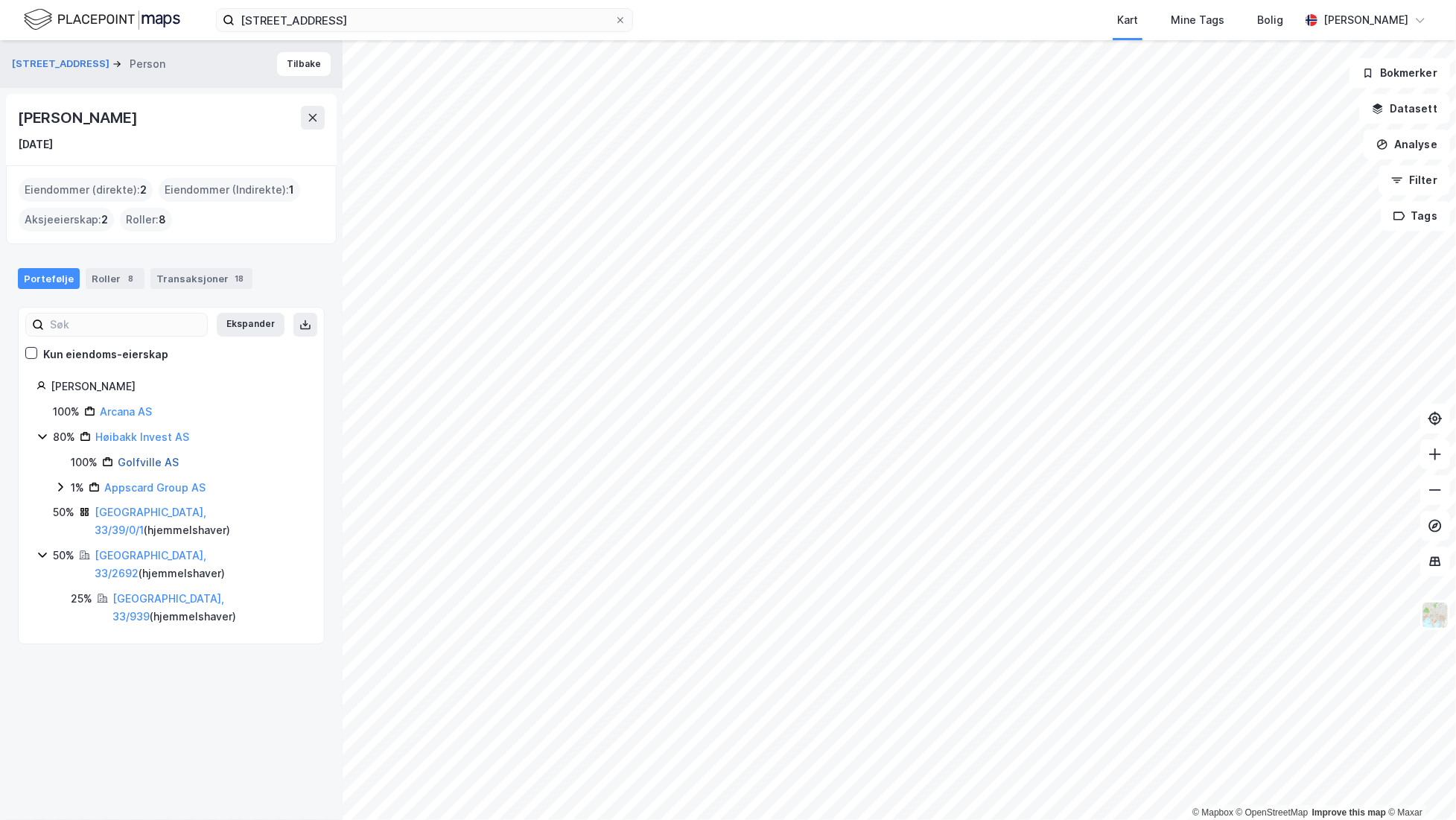
click at [156, 456] on link "Golfville AS" at bounding box center [148, 462] width 61 height 13
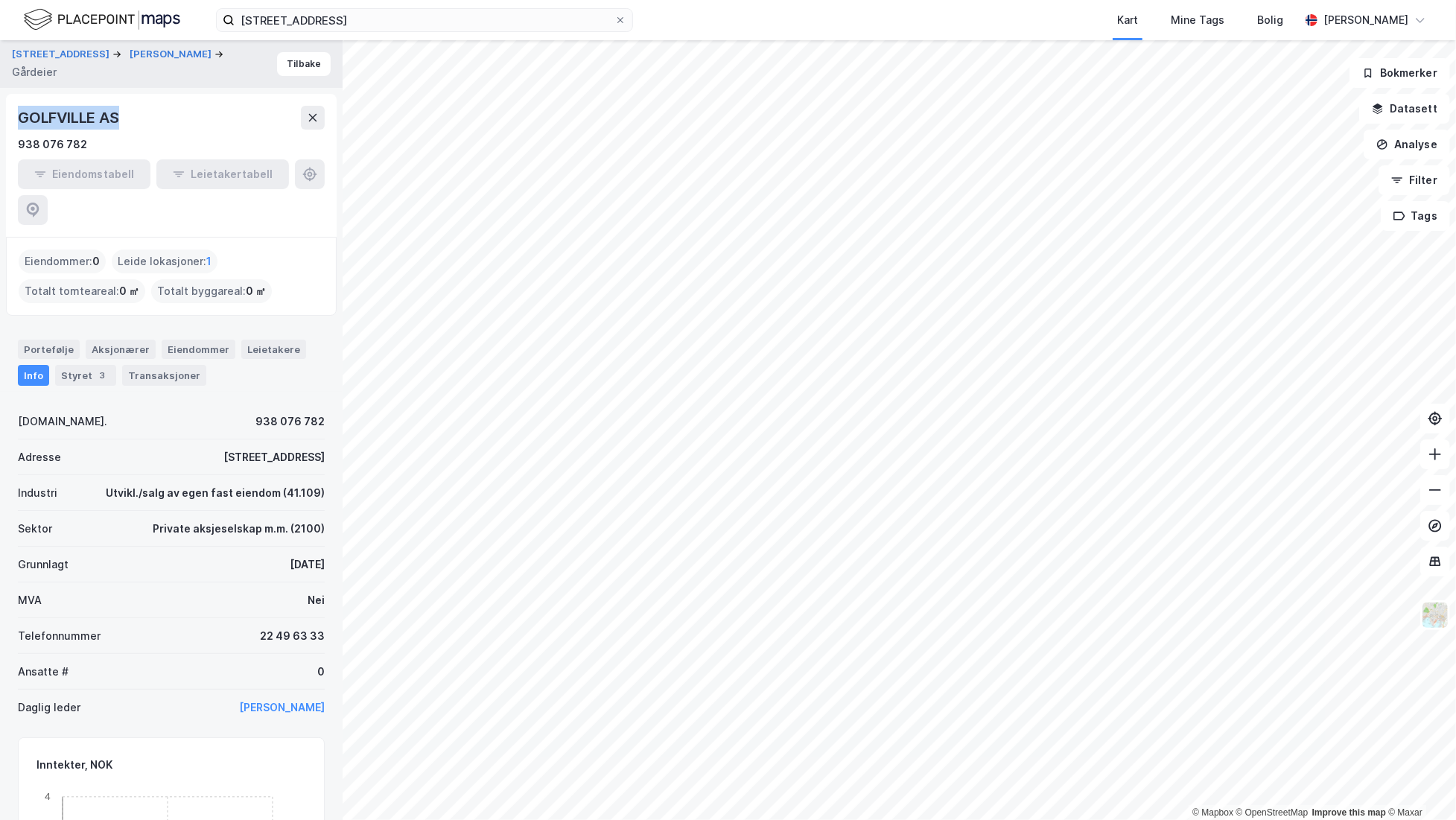
drag, startPoint x: 21, startPoint y: 114, endPoint x: 145, endPoint y: 123, distance: 124.3
click at [145, 123] on div "GOLFVILLE AS" at bounding box center [171, 118] width 307 height 24
copy div "GOLFVILLE AS"
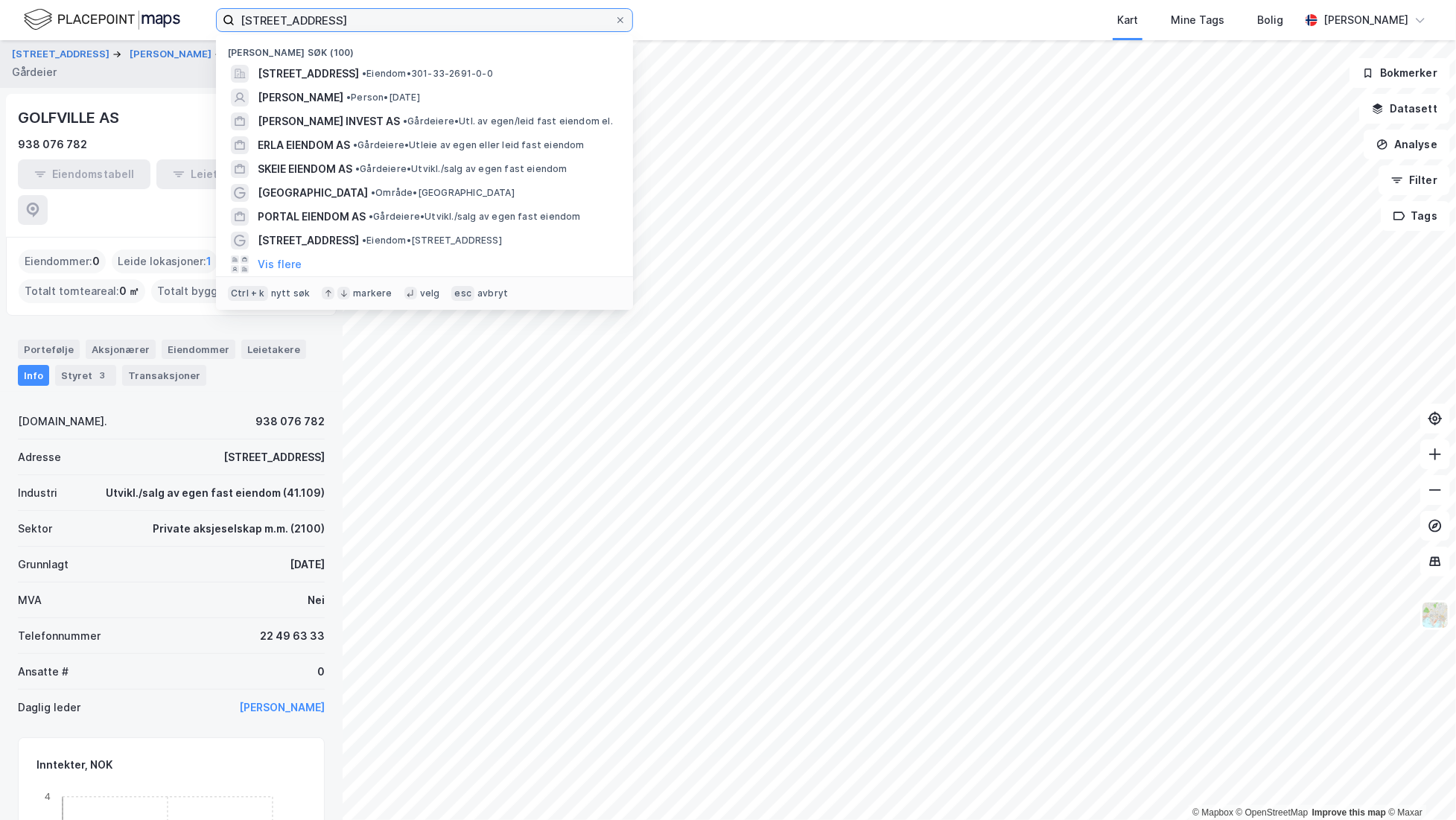
click at [347, 16] on input "[STREET_ADDRESS]" at bounding box center [424, 20] width 379 height 22
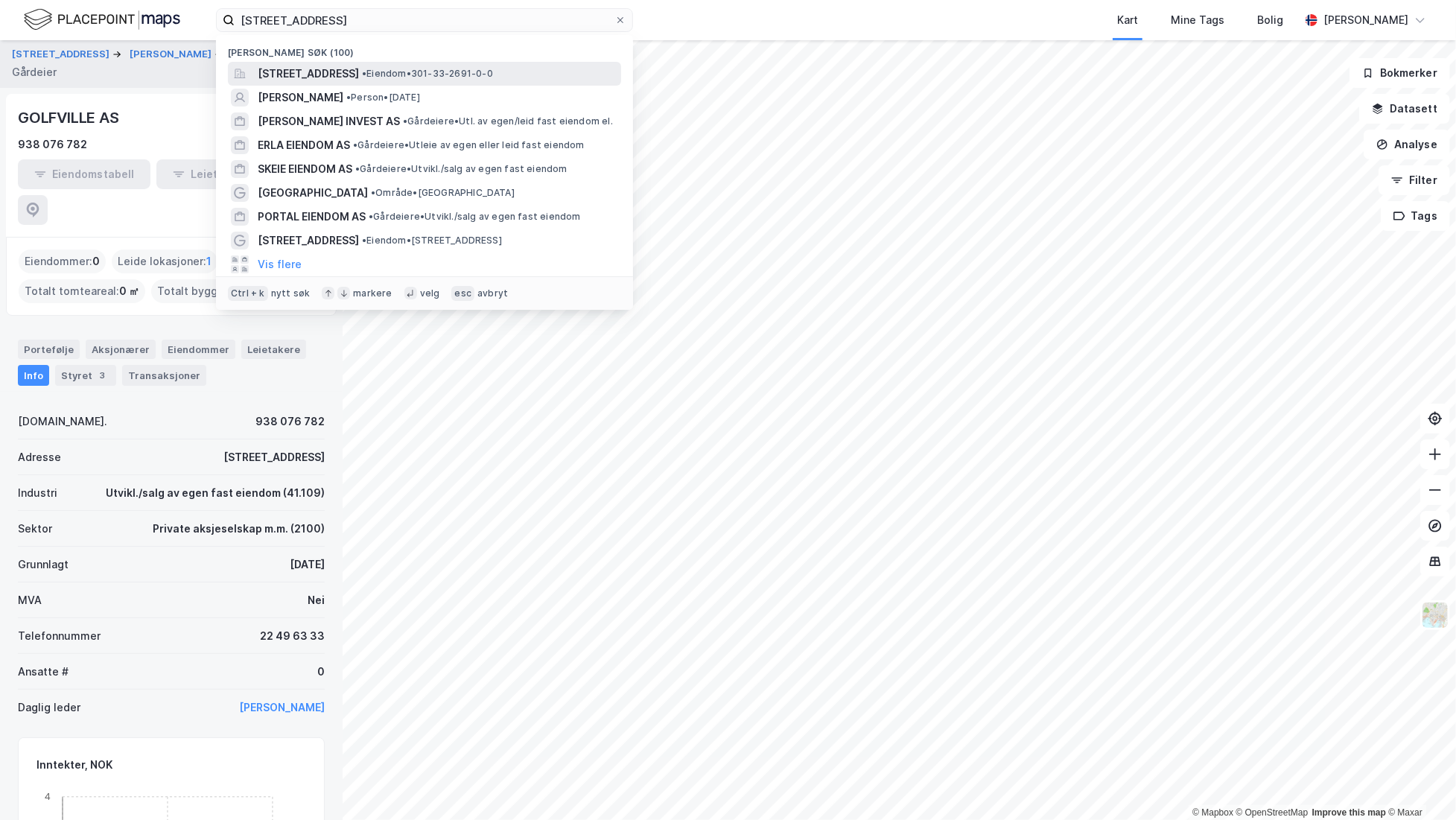
click at [346, 66] on span "[STREET_ADDRESS]" at bounding box center [308, 74] width 101 height 18
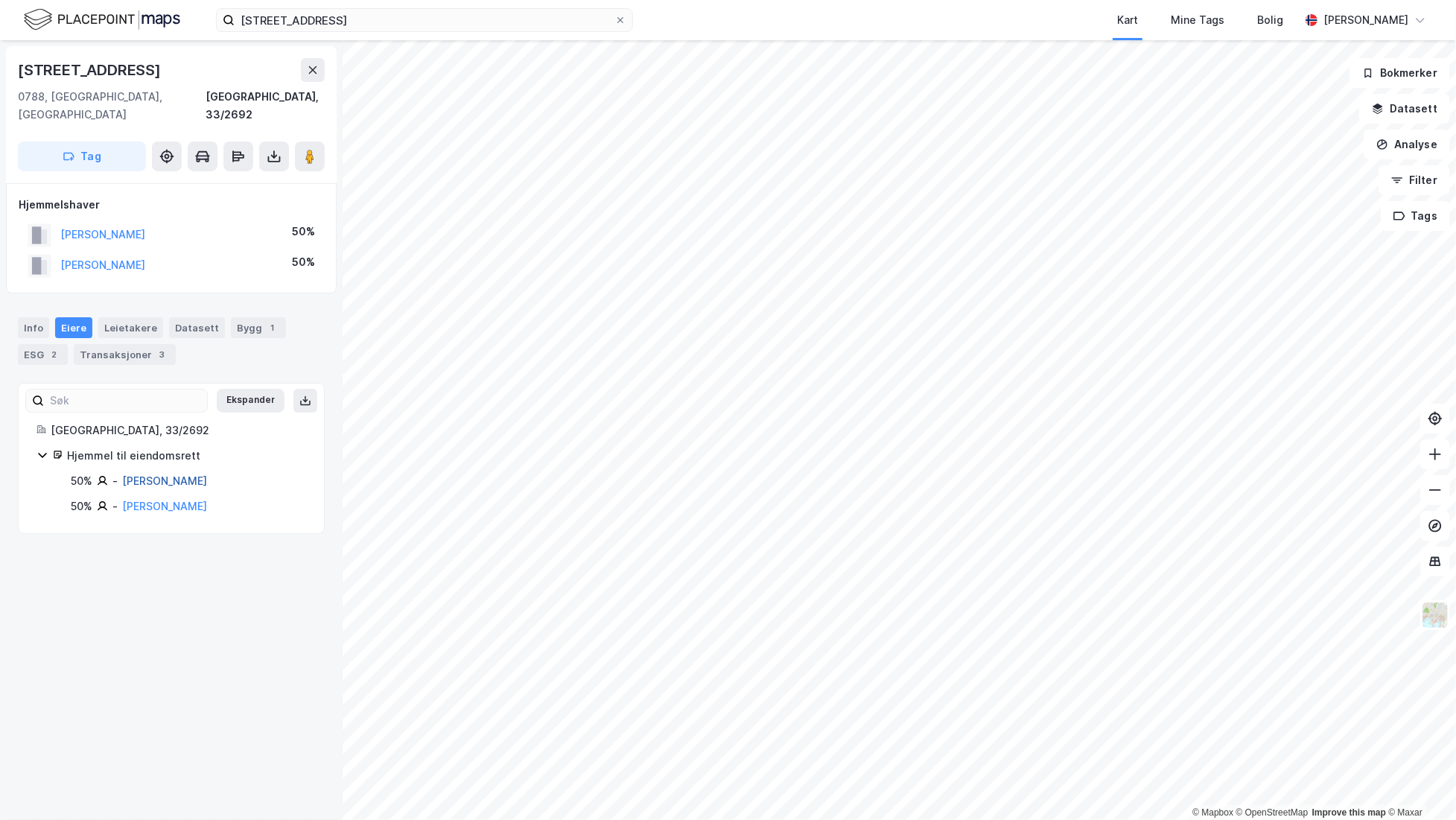
click at [146, 474] on link "[PERSON_NAME]" at bounding box center [165, 480] width 85 height 13
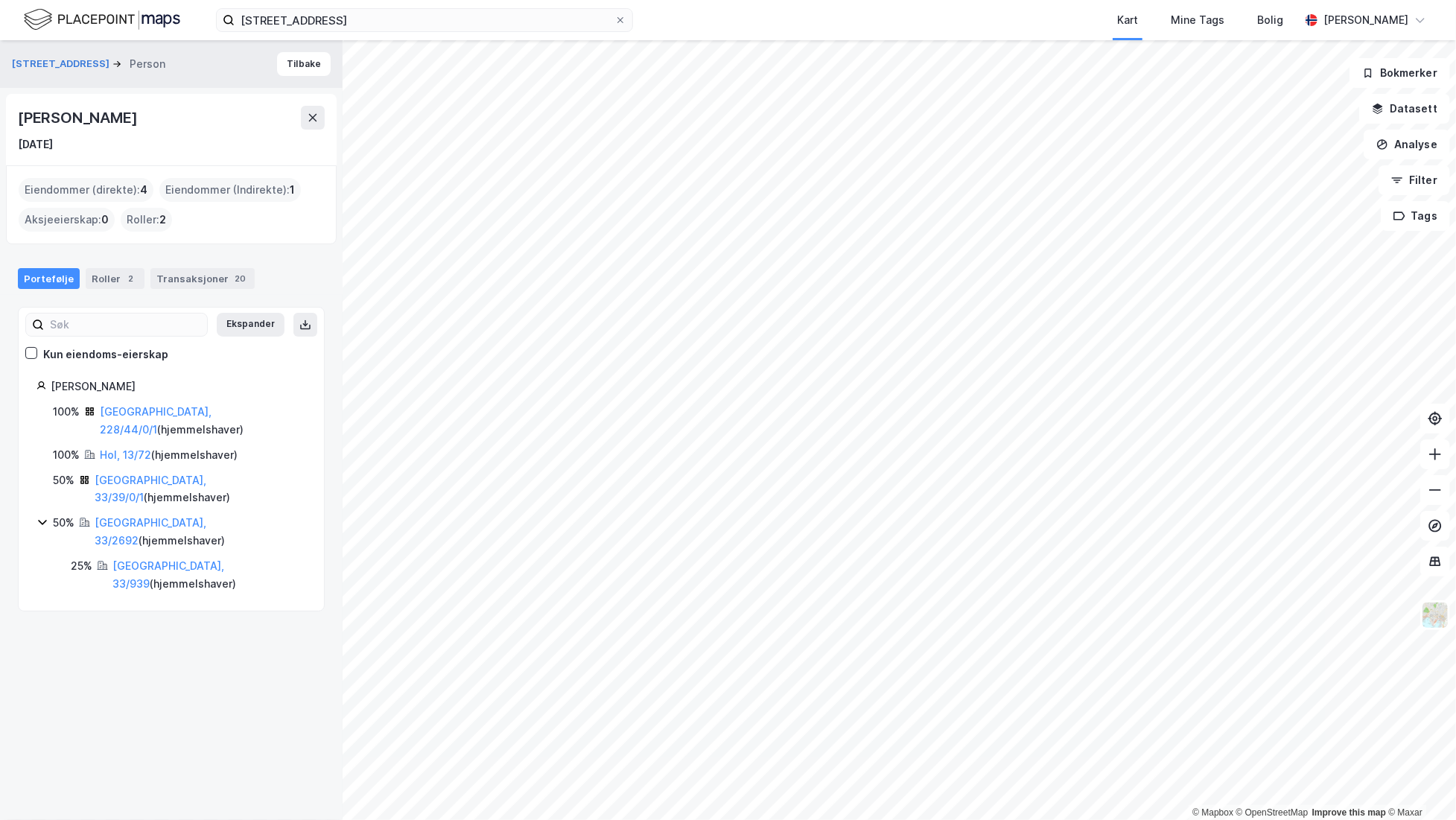
click at [45, 517] on icon at bounding box center [42, 522] width 12 height 12
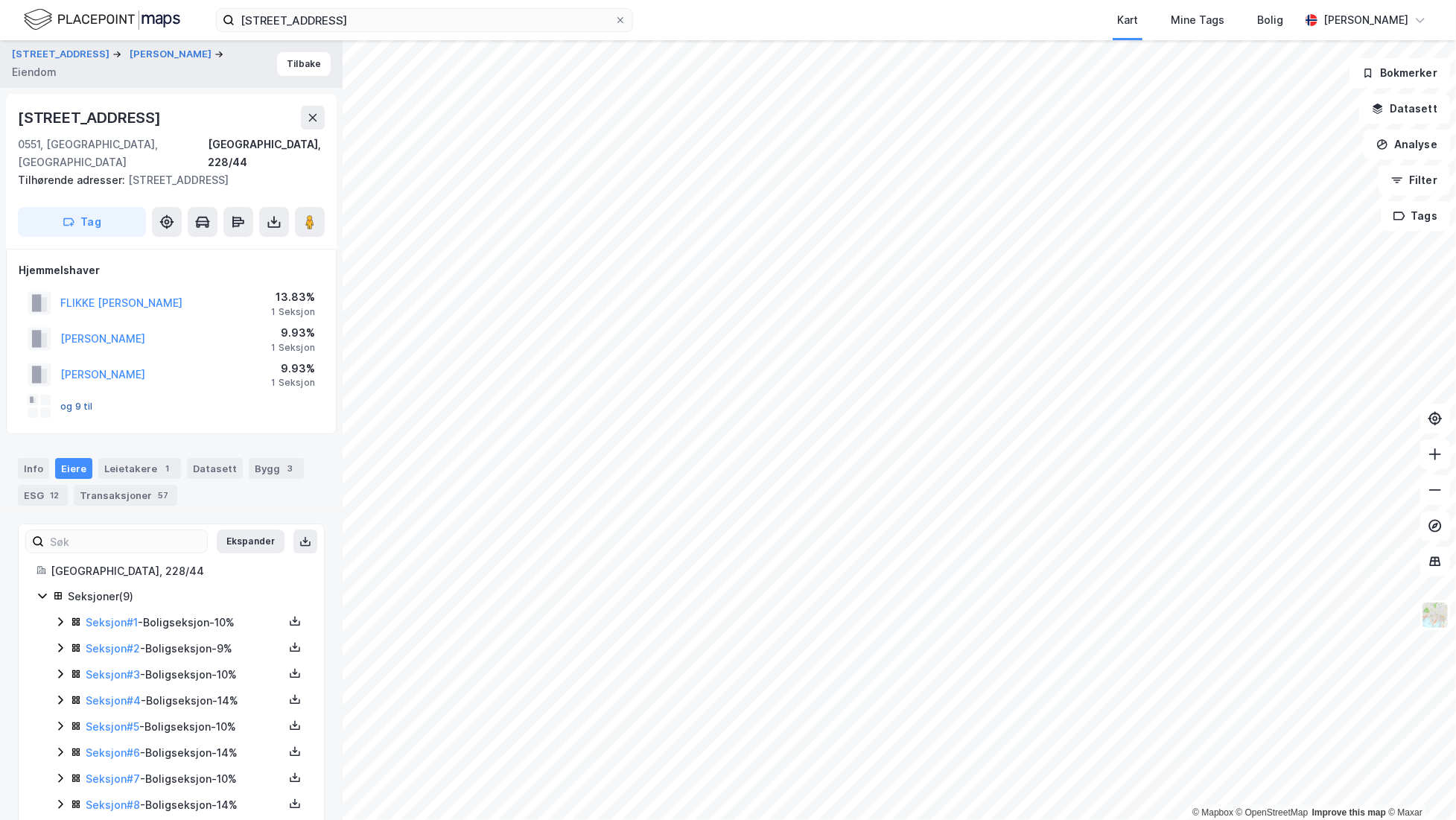
click at [0, 0] on button "og 9 til" at bounding box center [0, 0] width 0 height 0
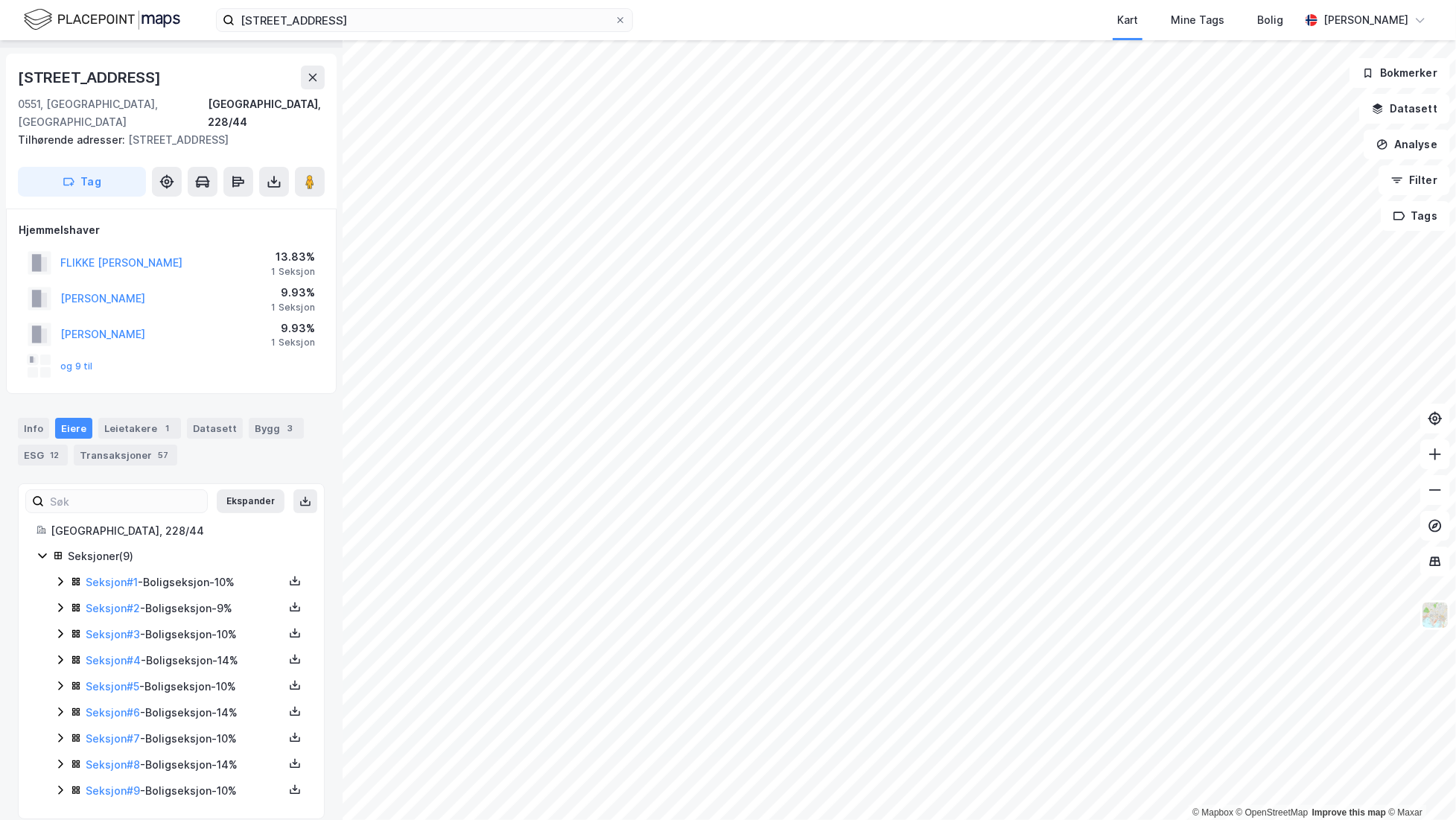
click at [61, 578] on icon at bounding box center [60, 582] width 4 height 9
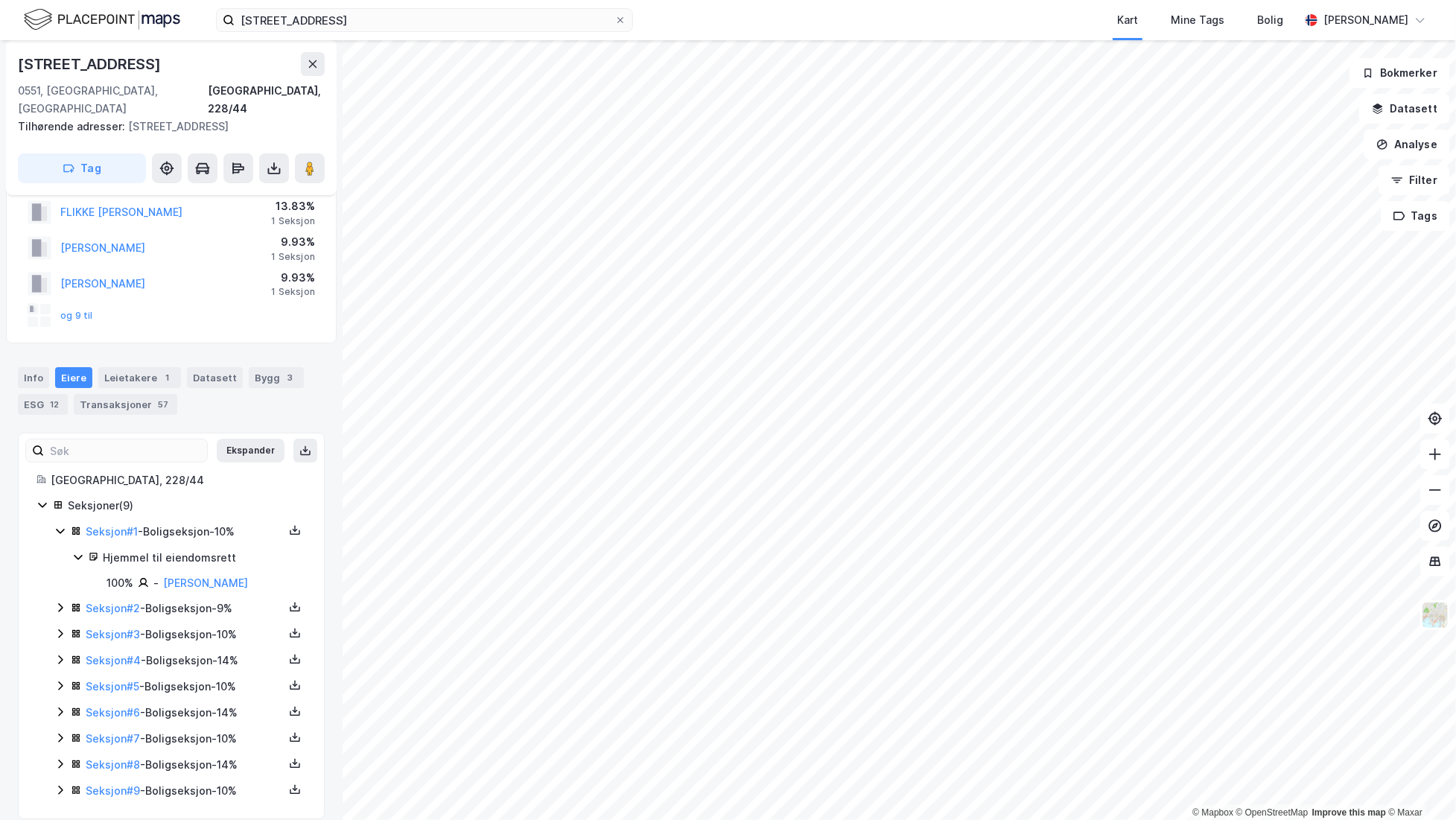
scroll to position [90, 0]
click at [186, 578] on link "[PERSON_NAME]" at bounding box center [205, 584] width 85 height 13
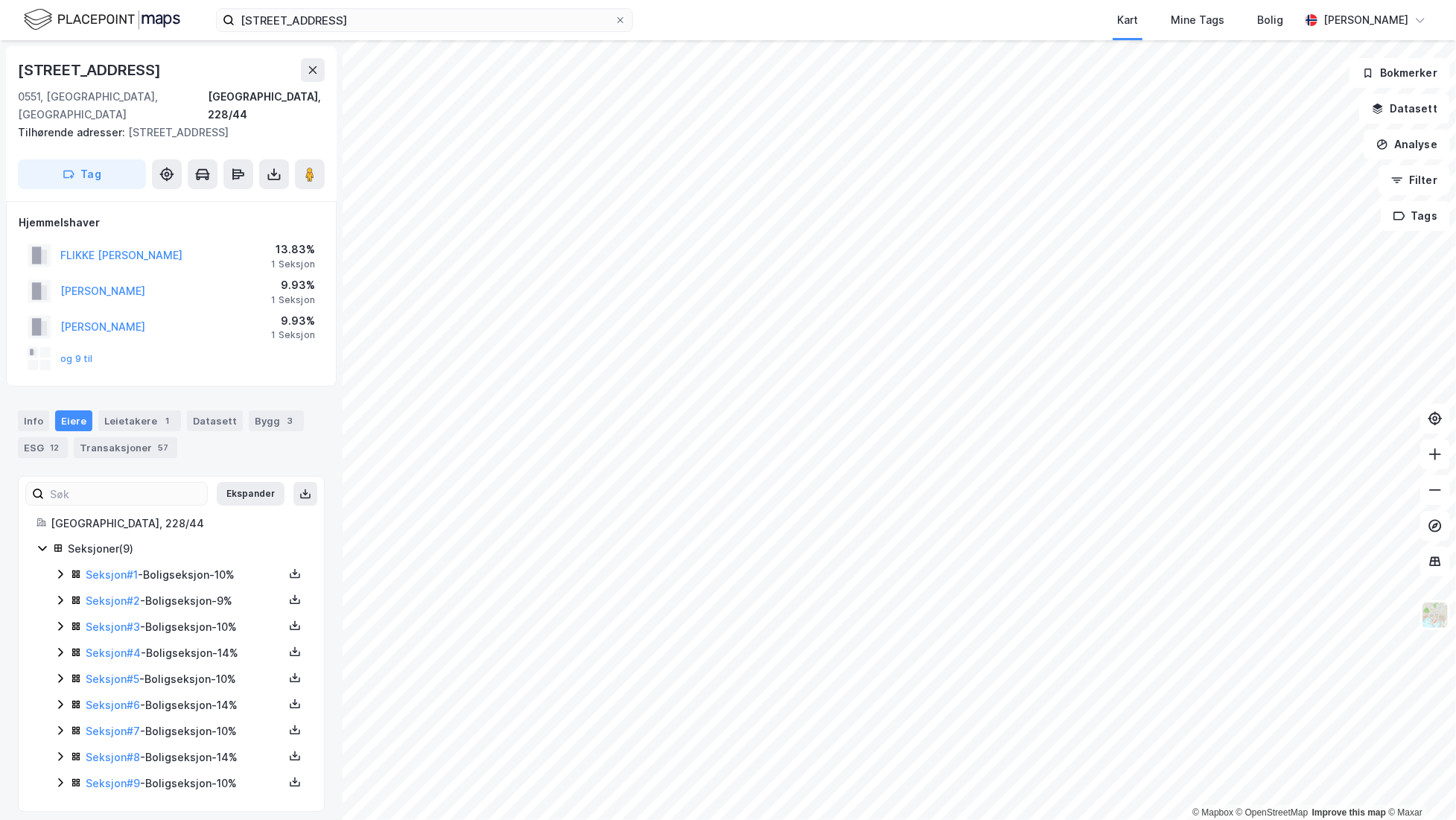
click at [64, 568] on icon at bounding box center [60, 574] width 12 height 12
click at [116, 437] on div "Transaksjoner 57" at bounding box center [125, 447] width 103 height 21
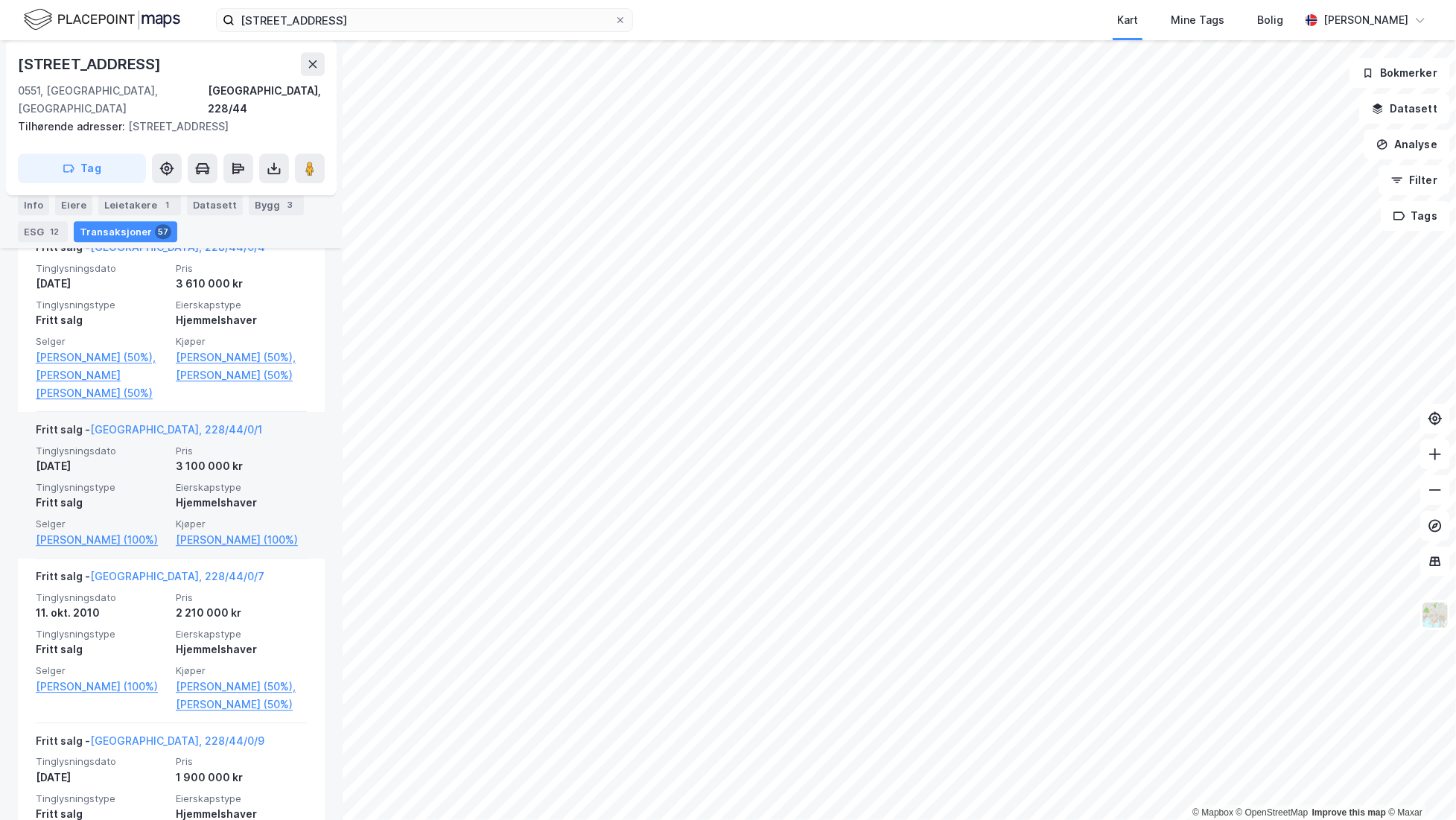
scroll to position [3137, 0]
